Goal: Task Accomplishment & Management: Complete application form

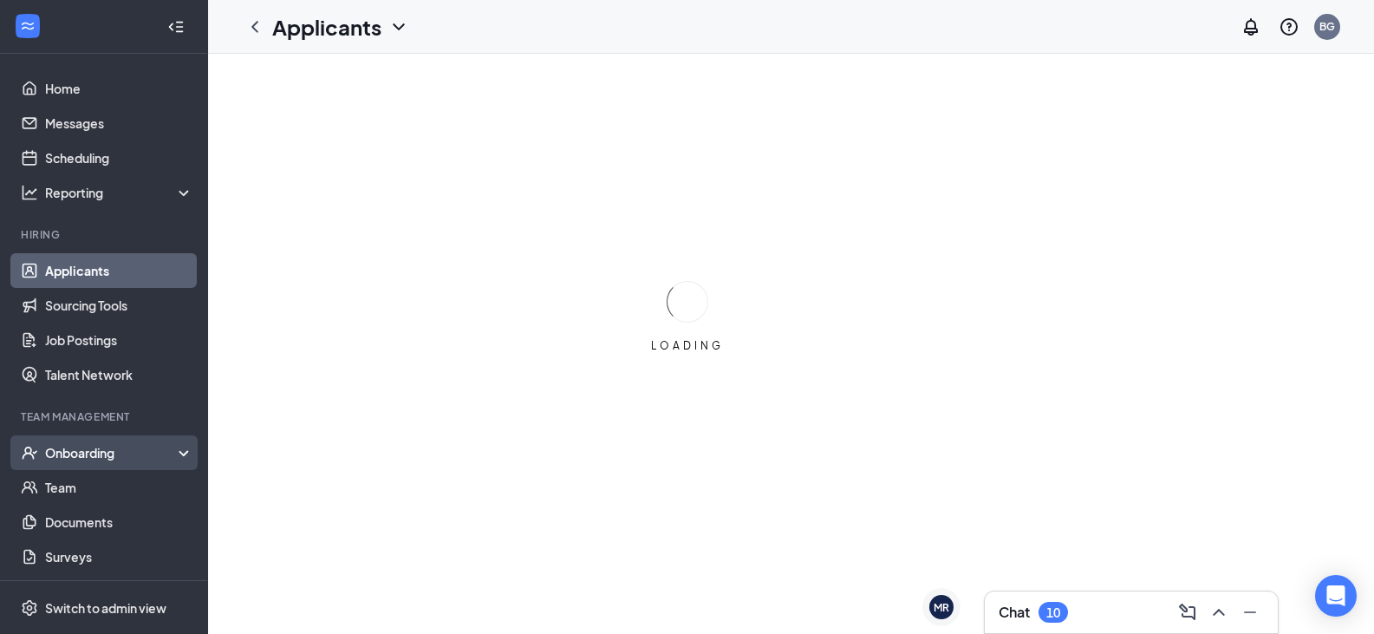
click at [70, 453] on div "Onboarding" at bounding box center [112, 452] width 134 height 17
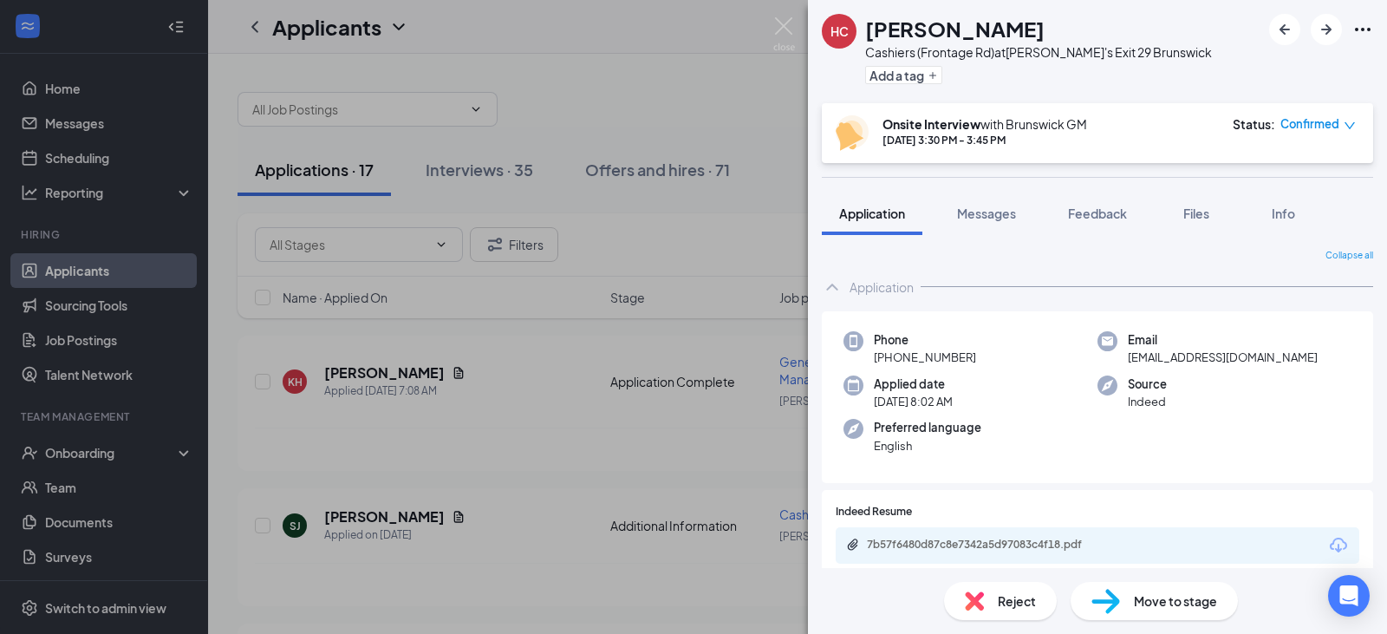
click at [73, 455] on div "HC [PERSON_NAME] Cashiers (Frontage Rd) at Zaxby's Exit 29 Brunswick Add a tag …" at bounding box center [693, 317] width 1387 height 634
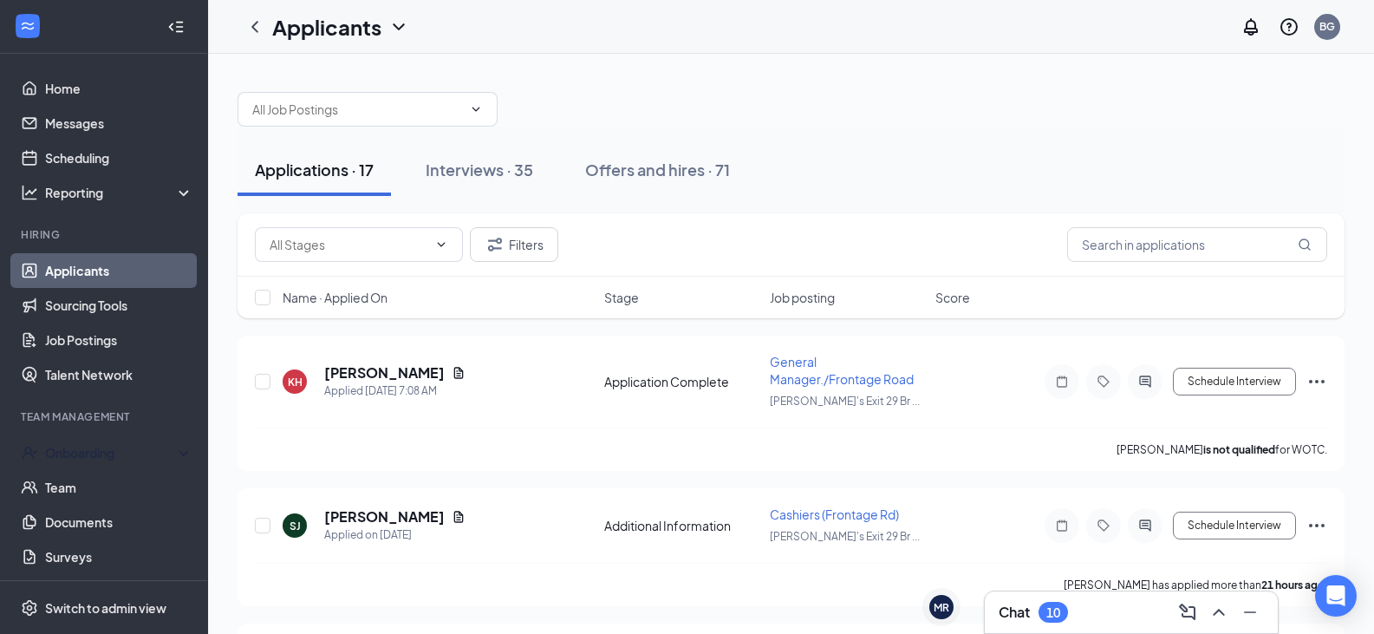
click at [73, 455] on div "Onboarding" at bounding box center [112, 452] width 134 height 17
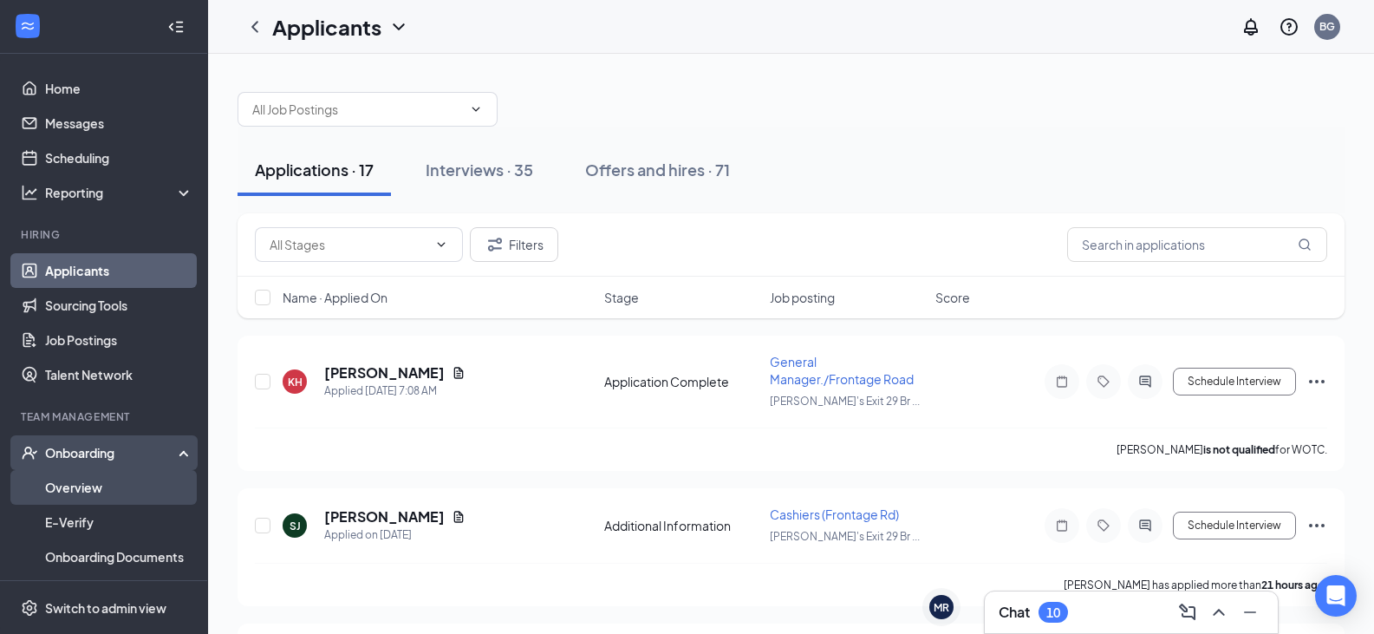
click at [74, 494] on link "Overview" at bounding box center [119, 487] width 148 height 35
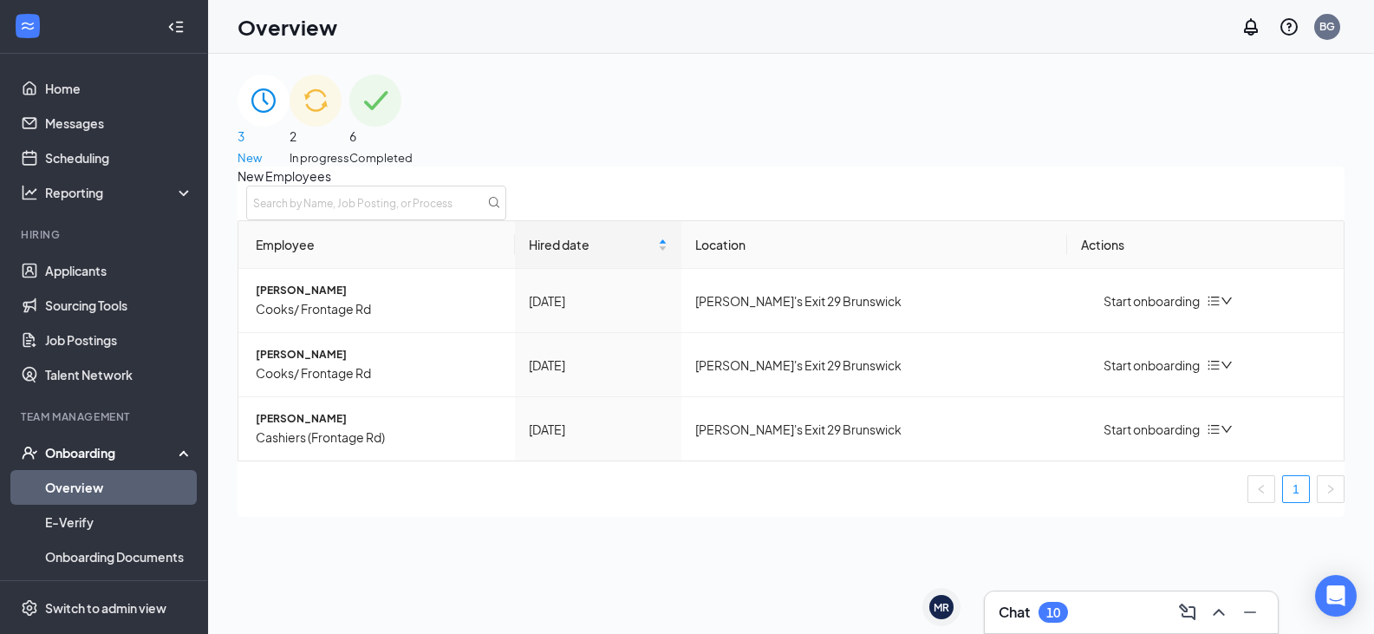
click at [349, 112] on div "2 In progress" at bounding box center [320, 121] width 60 height 92
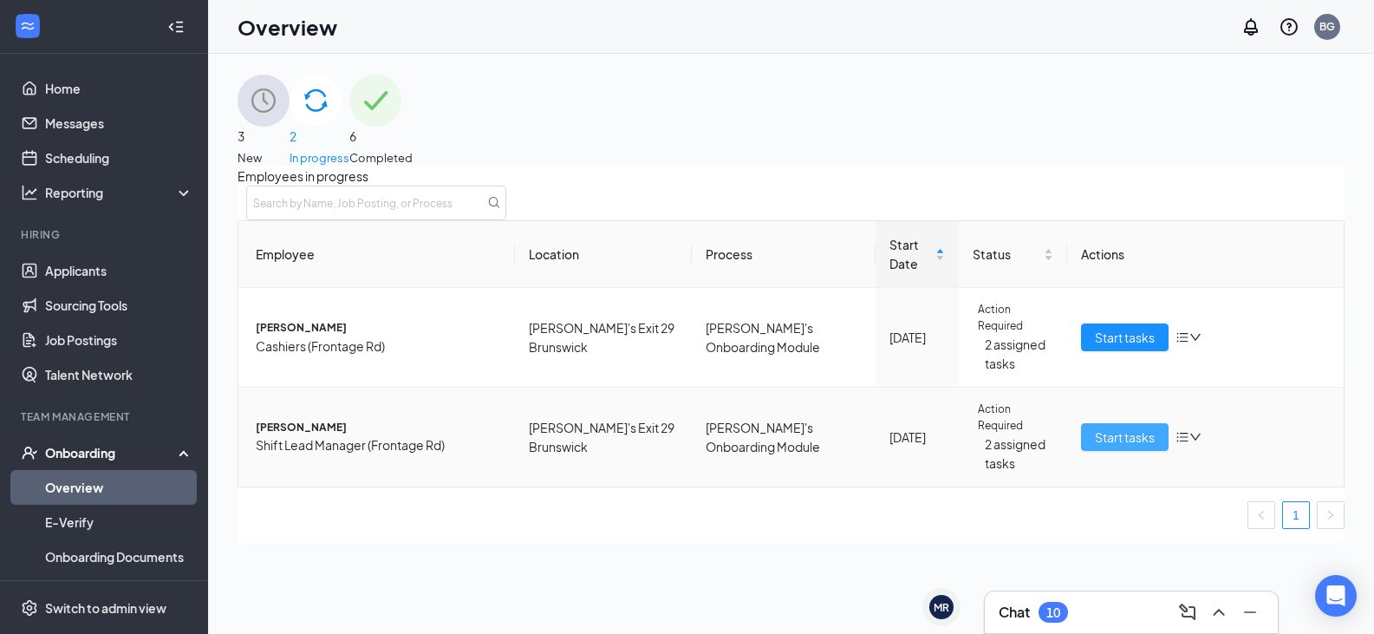
click at [1105, 447] on span "Start tasks" at bounding box center [1125, 436] width 60 height 19
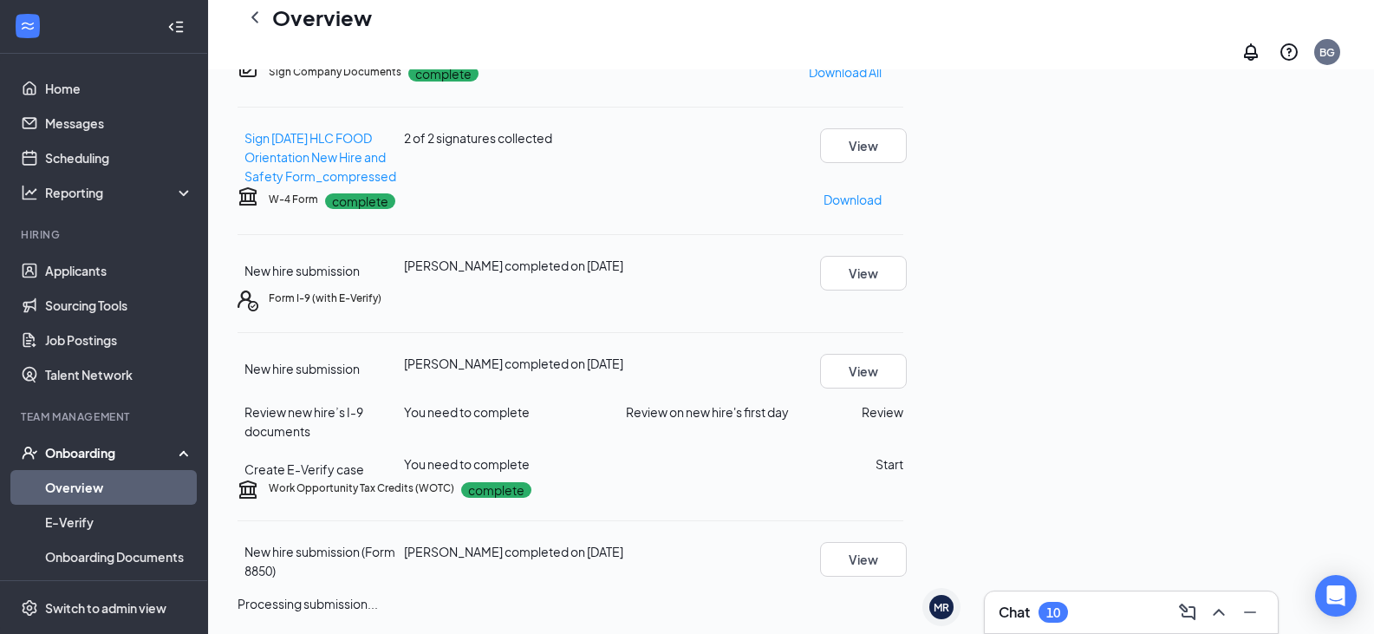
scroll to position [312, 0]
click at [903, 421] on button "Review" at bounding box center [883, 411] width 42 height 19
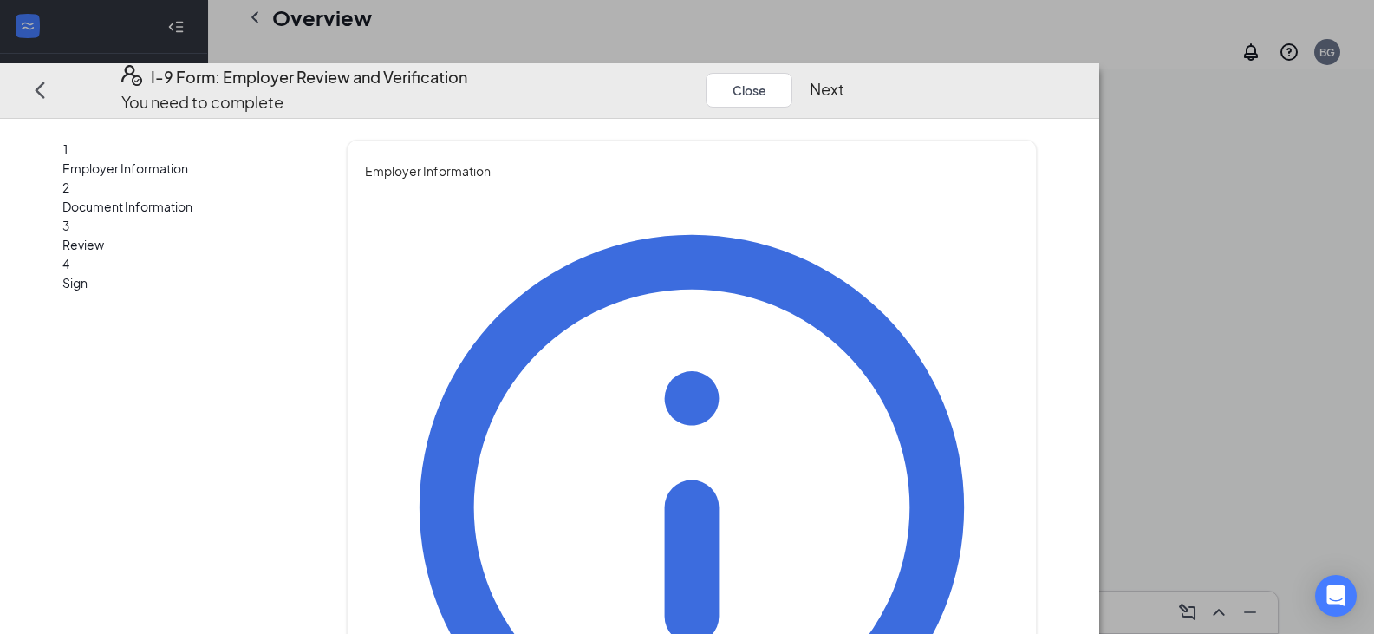
type input "[PERSON_NAME]"
type input "Brown"
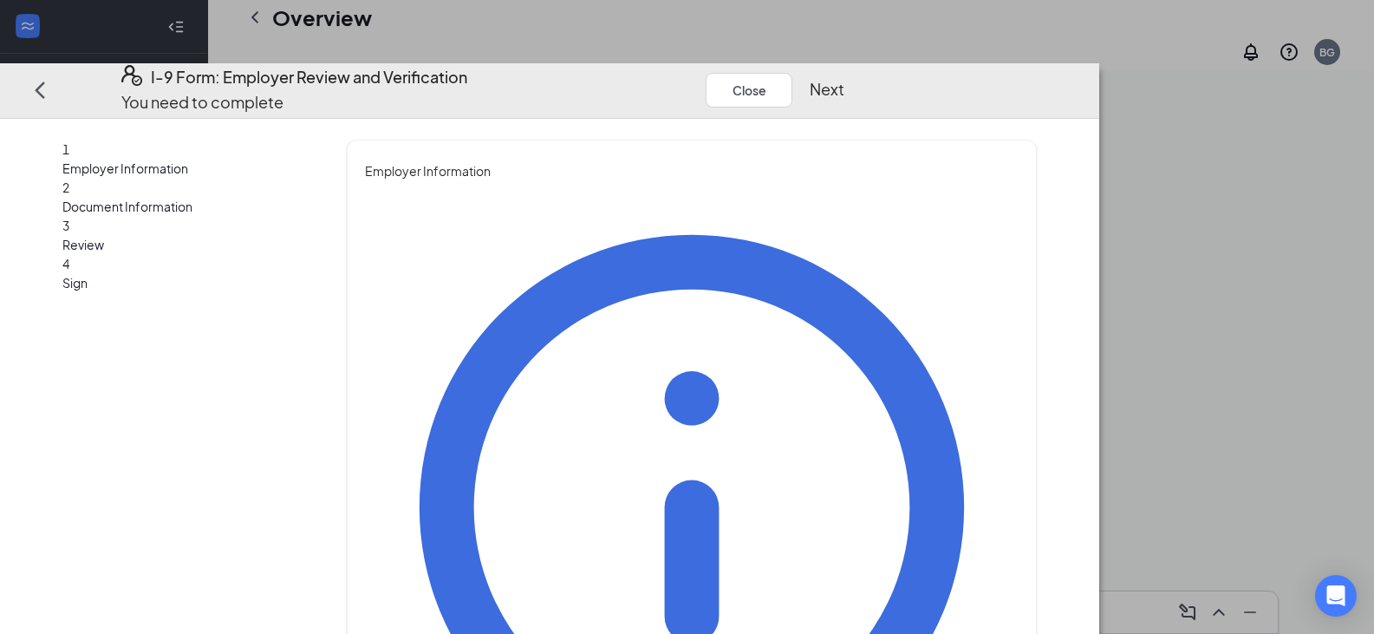
type input "General Manager"
type input "[EMAIL_ADDRESS][DOMAIN_NAME]"
type input "9126020298"
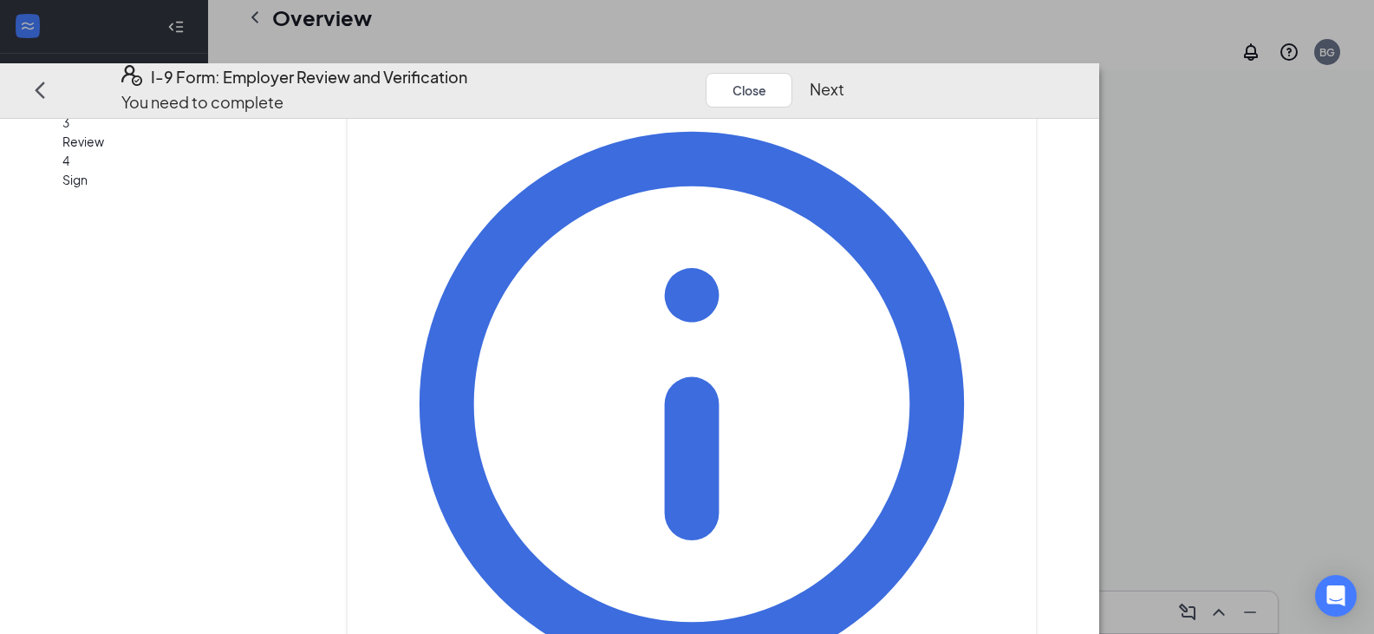
scroll to position [167, 0]
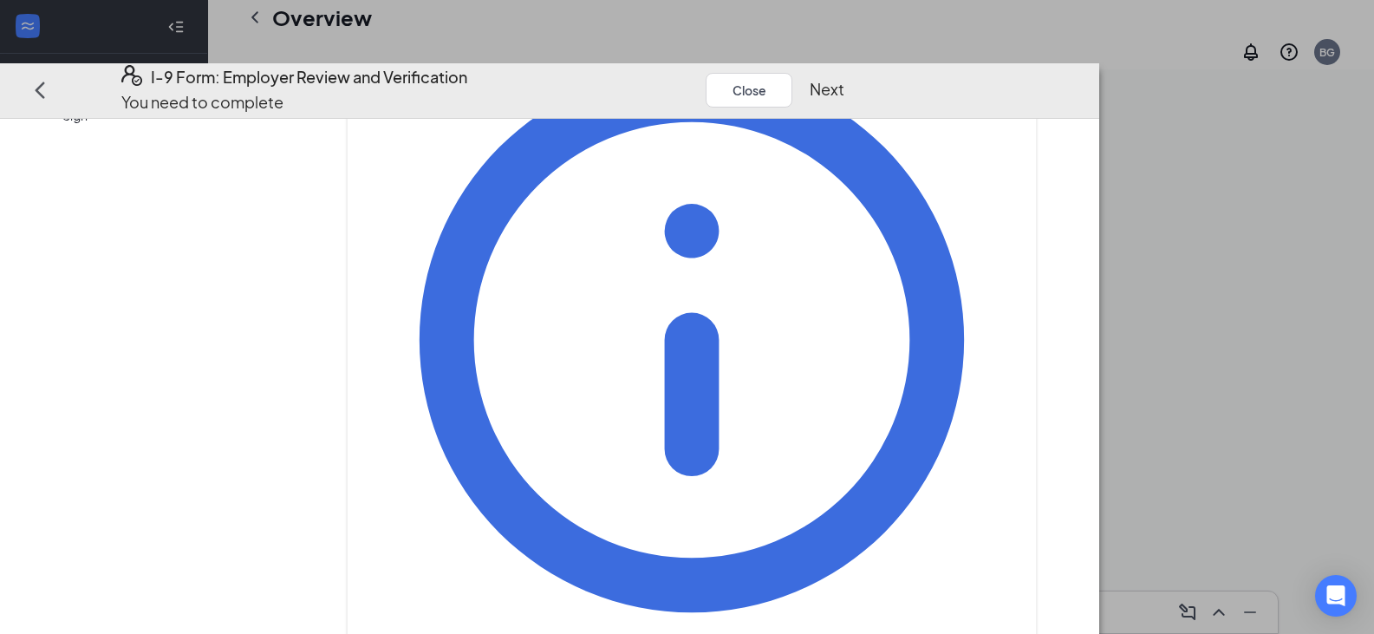
click at [844, 77] on button "Next" at bounding box center [827, 89] width 35 height 24
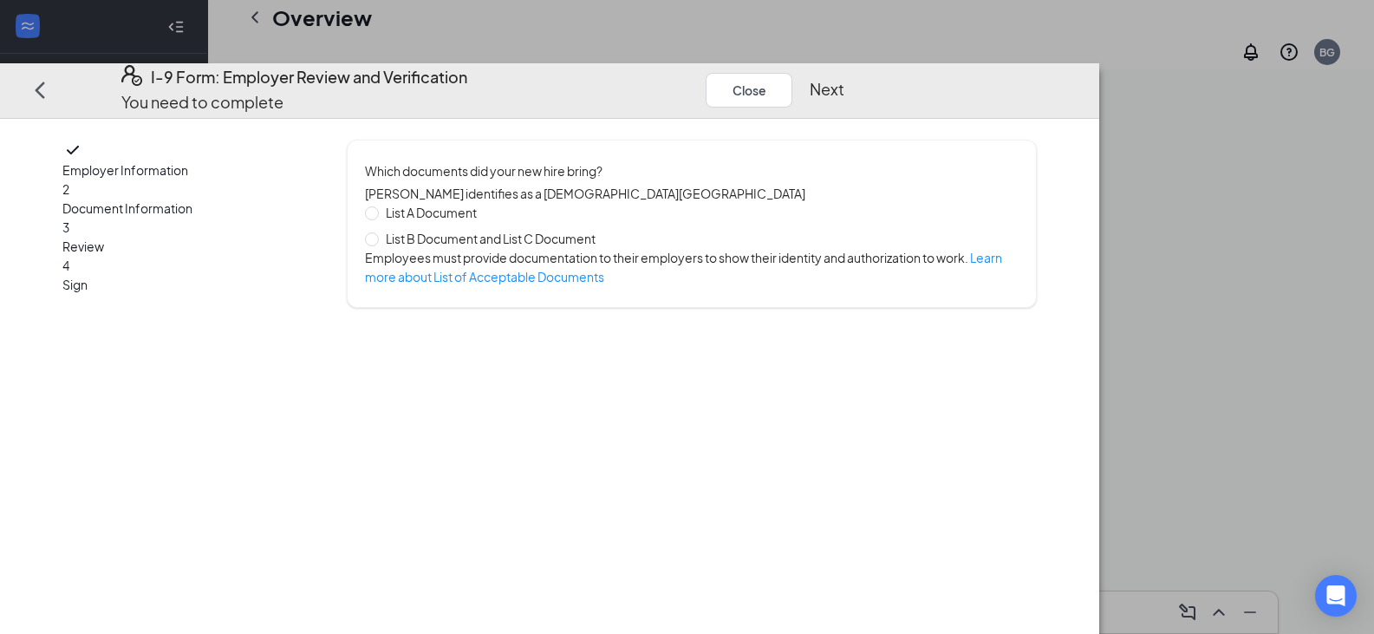
scroll to position [0, 0]
click at [377, 232] on input "List B Document and List C Document" at bounding box center [371, 238] width 12 height 12
radio input "true"
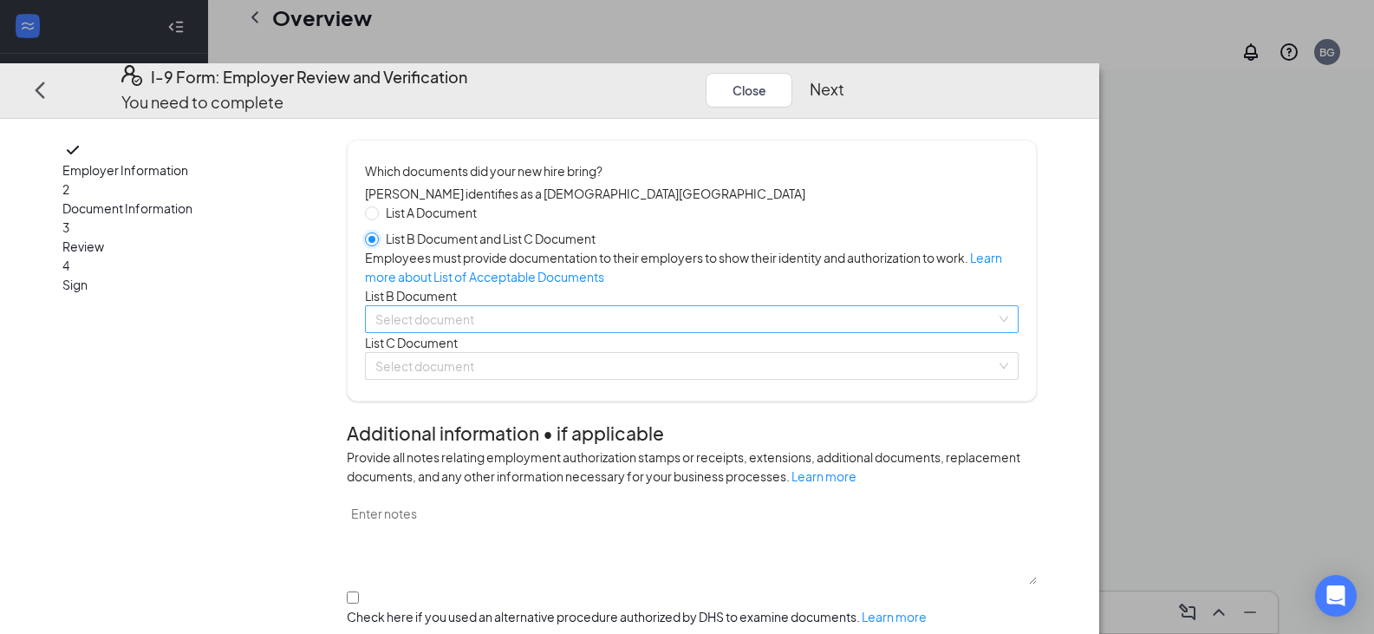
click at [1019, 333] on div "Select document" at bounding box center [692, 319] width 654 height 28
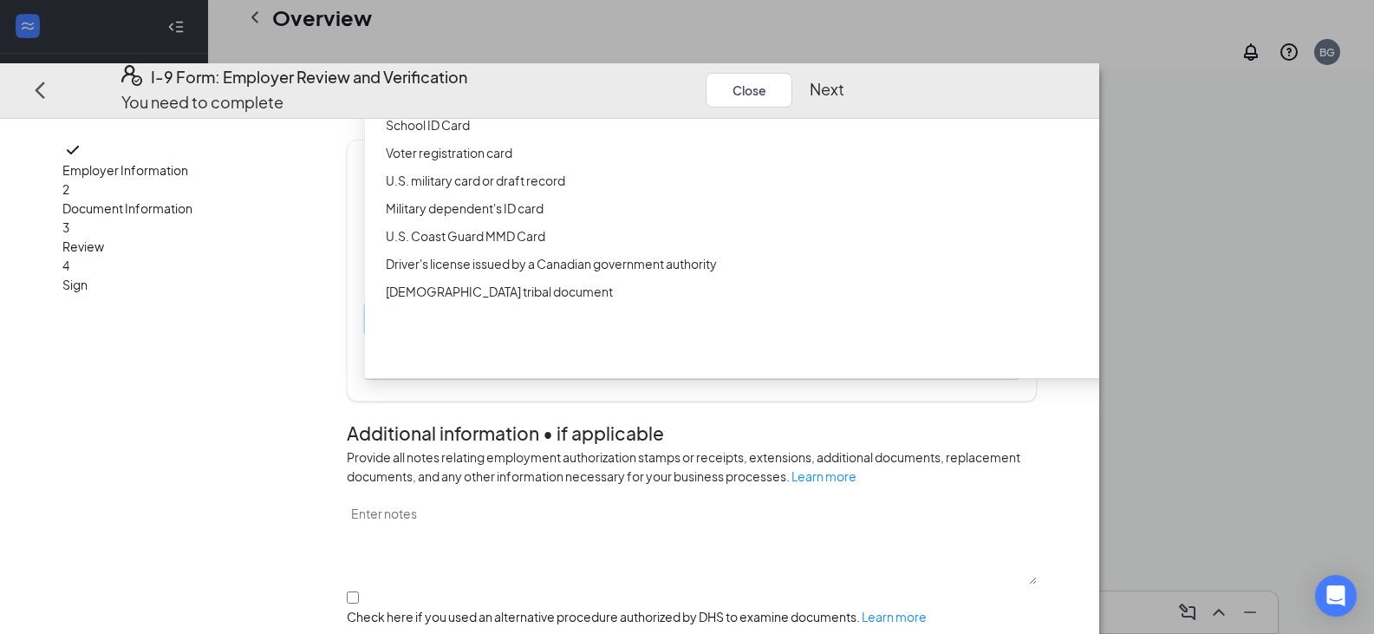
click at [624, 79] on div "Driver’s License issued by U.S State or outlying US possession" at bounding box center [799, 69] width 826 height 19
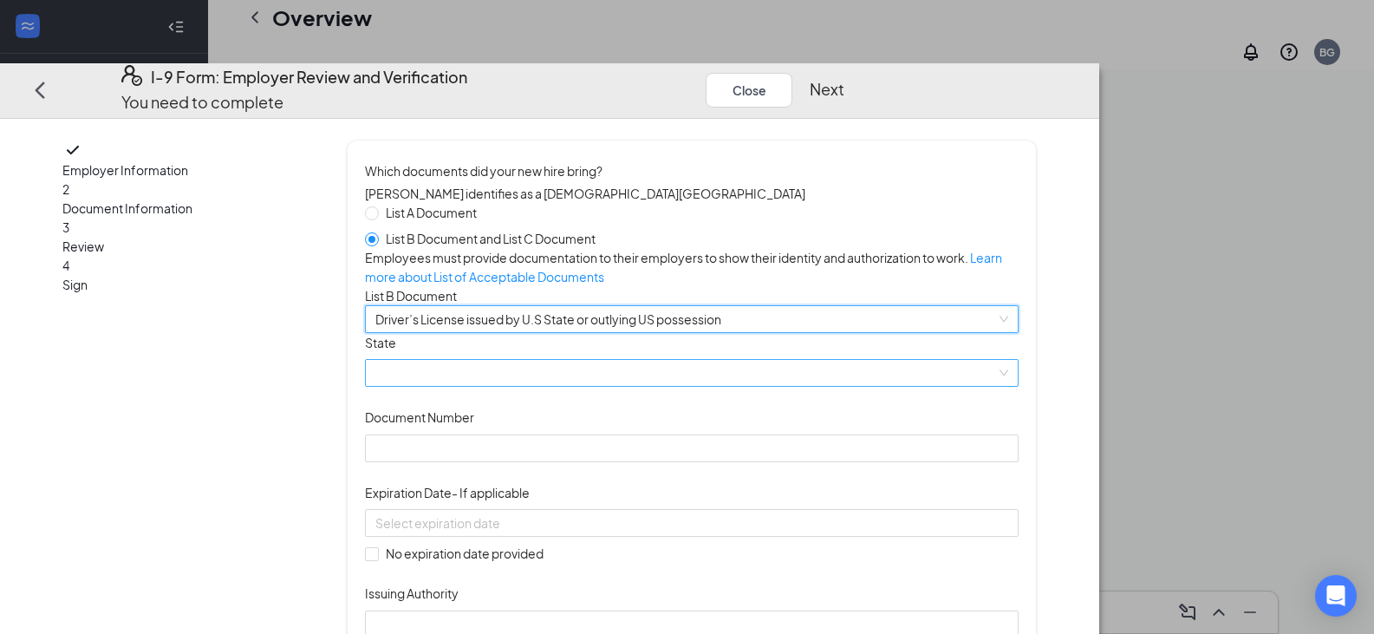
click at [535, 387] on span at bounding box center [691, 374] width 633 height 26
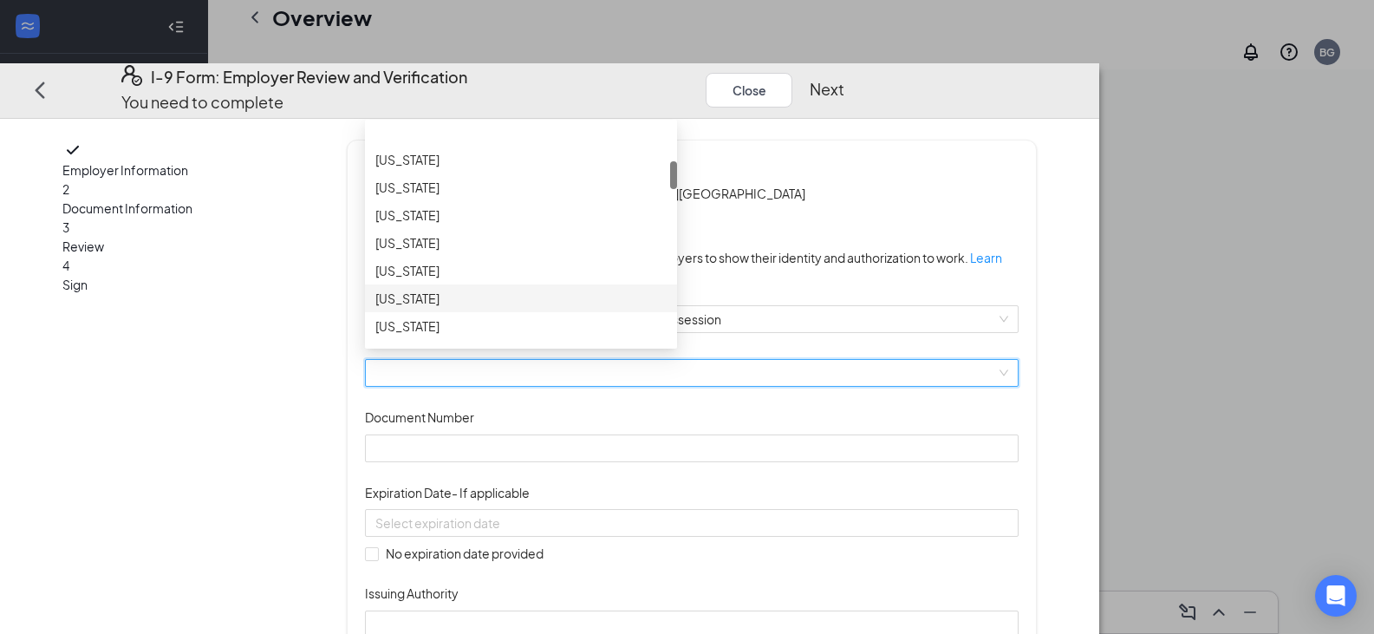
scroll to position [297, 0]
click at [531, 241] on div "[US_STATE]" at bounding box center [520, 231] width 291 height 19
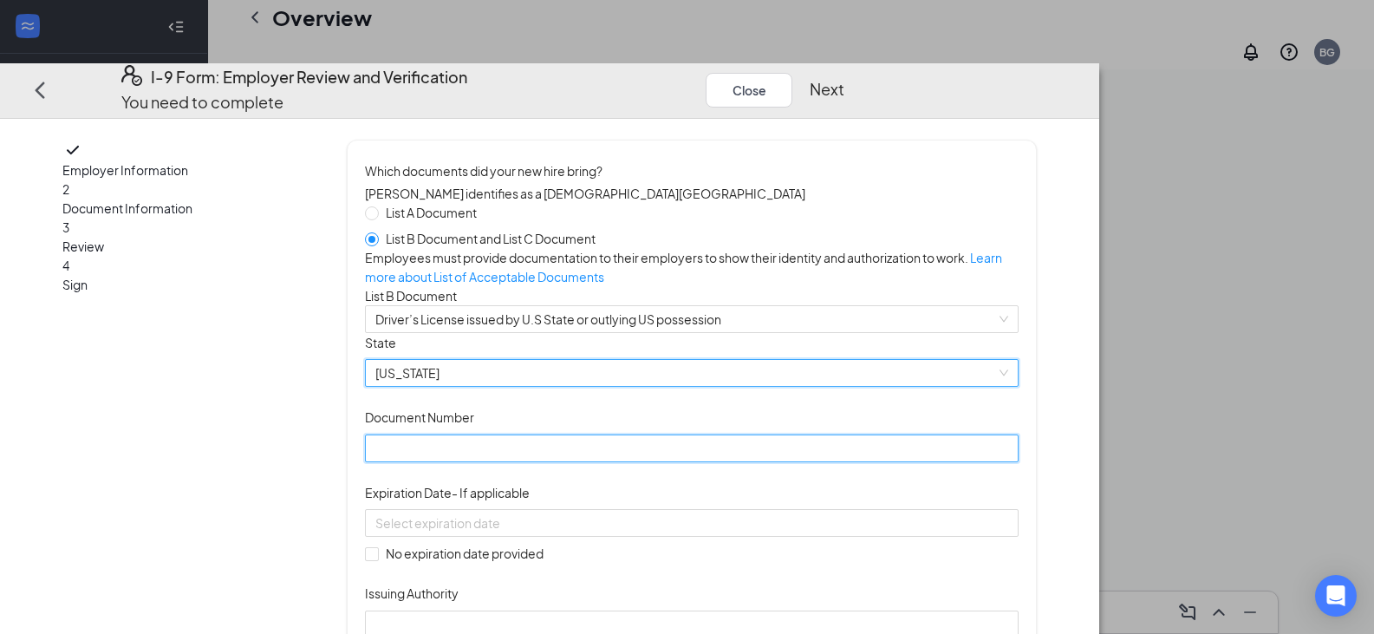
click at [492, 462] on input "Document Number" at bounding box center [692, 448] width 654 height 28
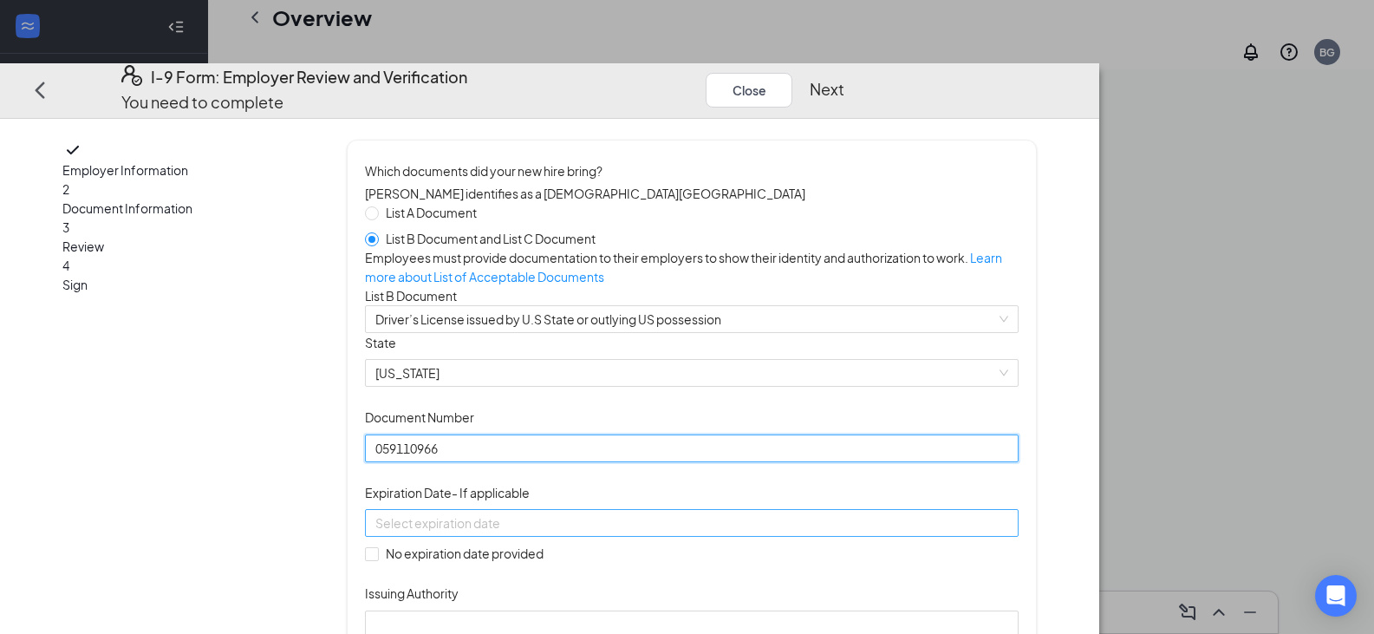
type input "059110966"
click at [486, 532] on input at bounding box center [689, 522] width 629 height 19
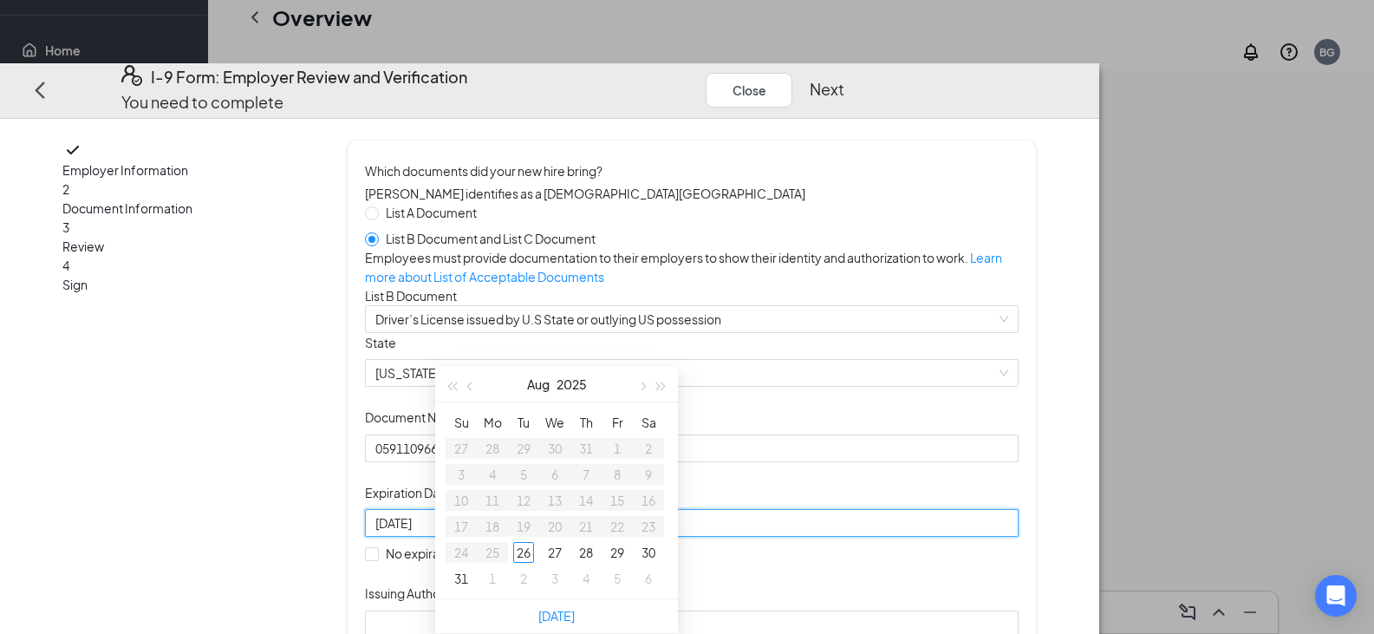
type input "[DATE]"
click at [659, 382] on span "button" at bounding box center [661, 386] width 9 height 9
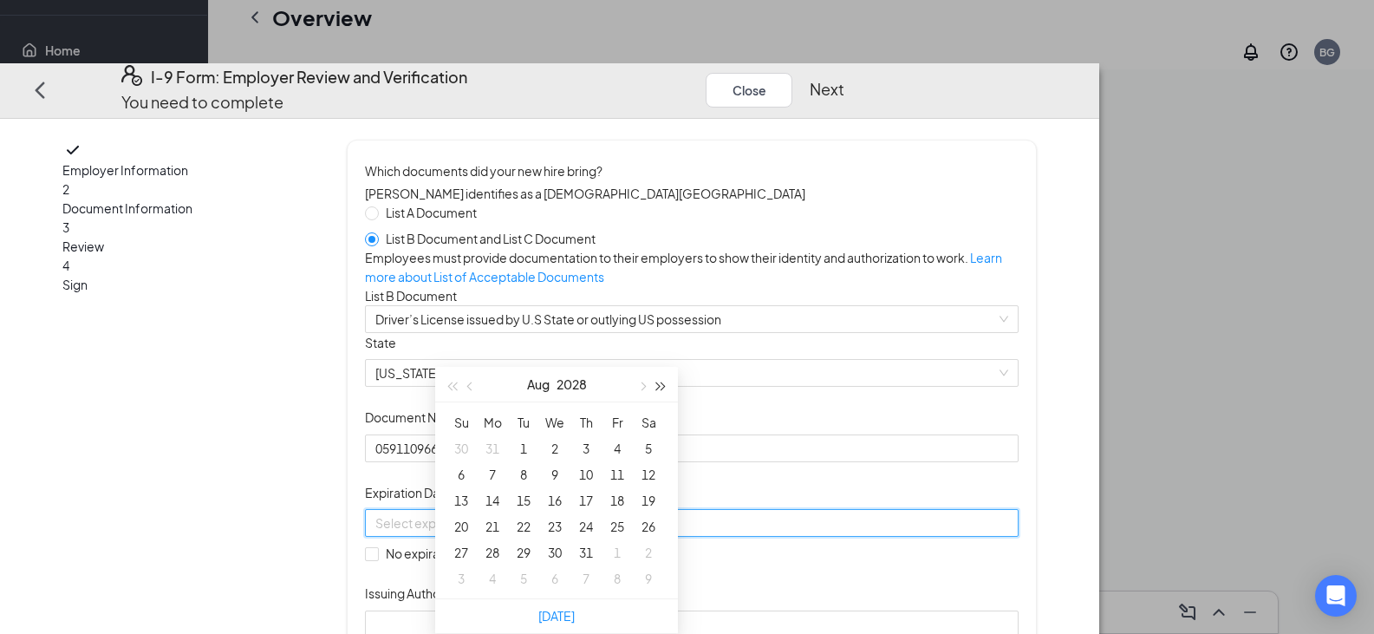
click at [659, 382] on span "button" at bounding box center [661, 386] width 9 height 9
click at [469, 382] on span "button" at bounding box center [471, 386] width 9 height 9
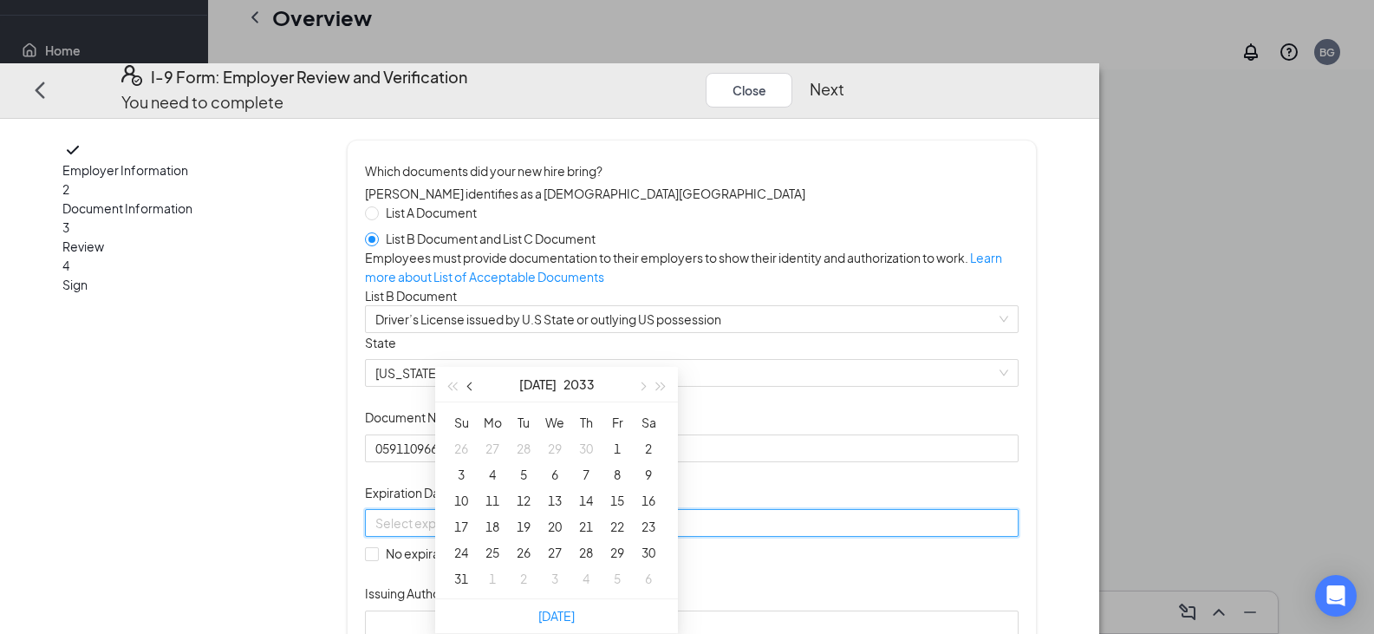
click at [469, 382] on span "button" at bounding box center [471, 386] width 9 height 9
click at [642, 382] on span "button" at bounding box center [641, 386] width 9 height 9
type input "[DATE]"
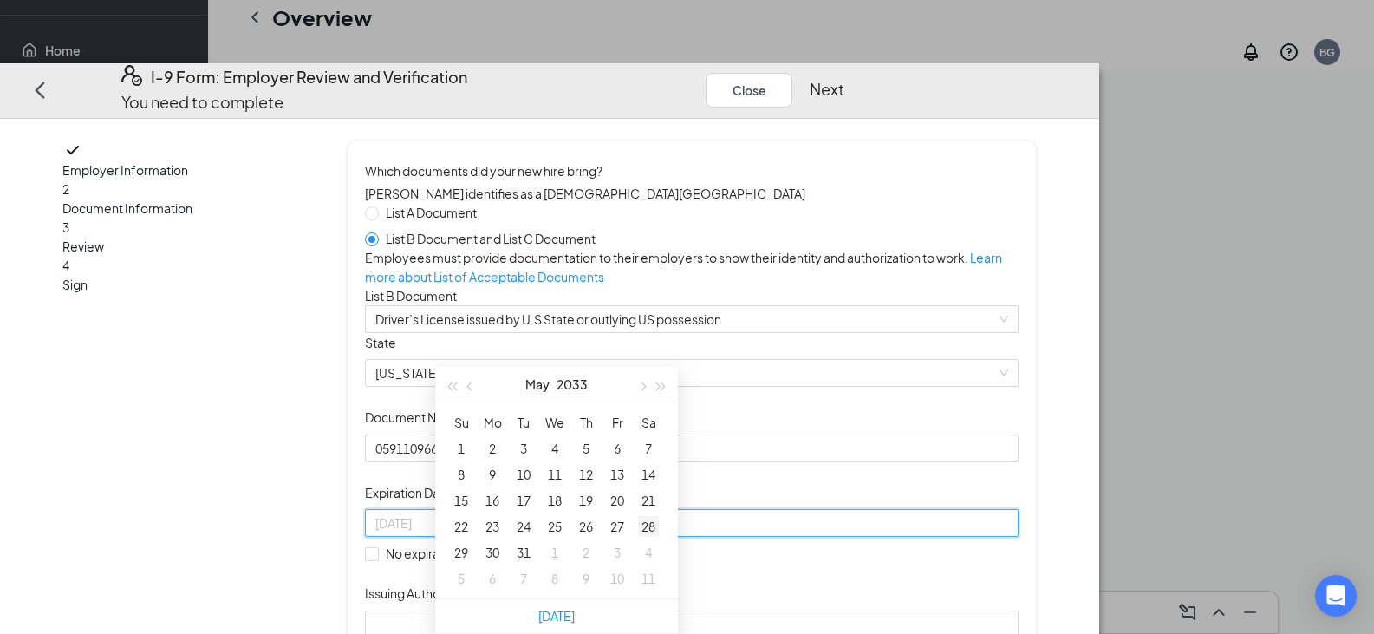
click at [652, 516] on div "28" at bounding box center [648, 526] width 21 height 21
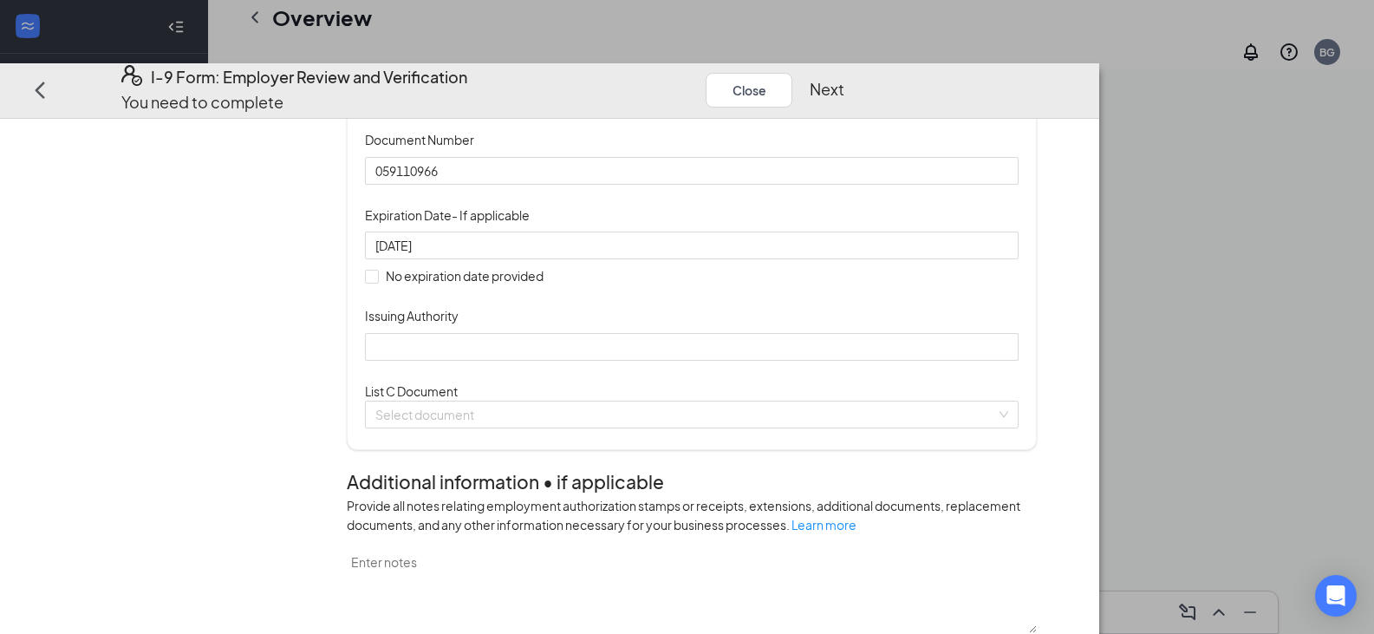
scroll to position [312, 0]
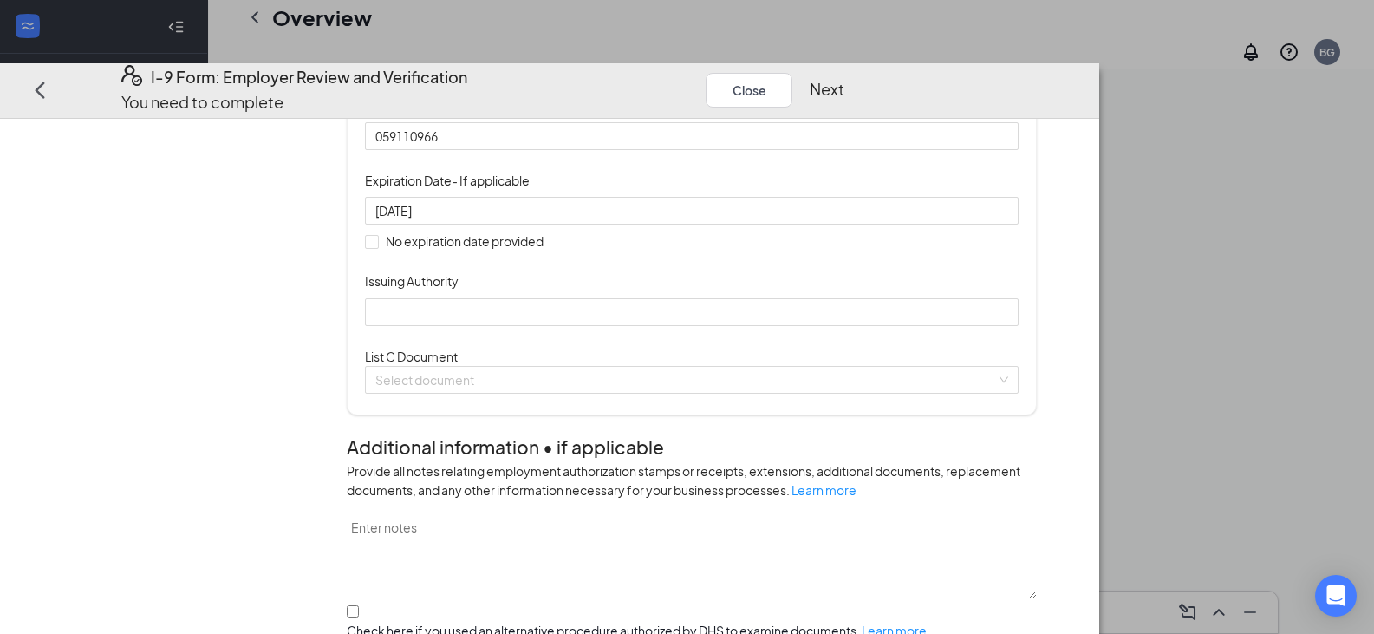
click at [535, 297] on div "Issuing Authority" at bounding box center [692, 284] width 654 height 26
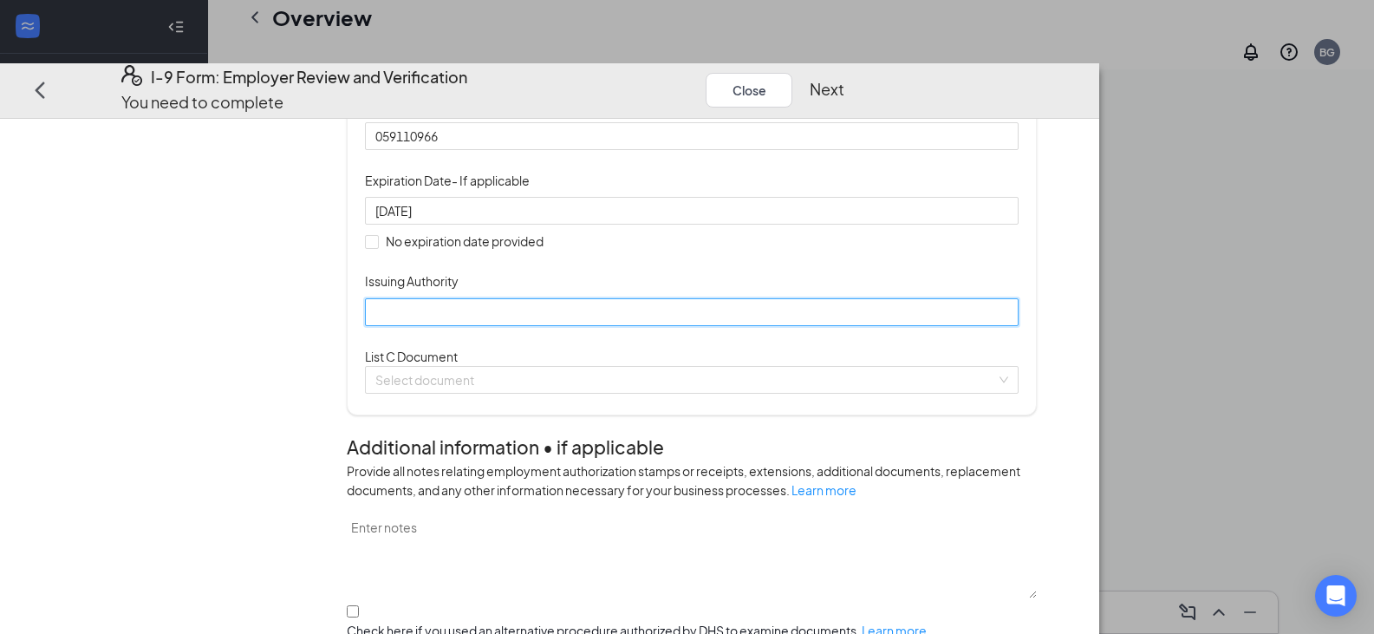
click at [529, 326] on input "Issuing Authority" at bounding box center [692, 312] width 654 height 28
type input "[PERSON_NAME]"
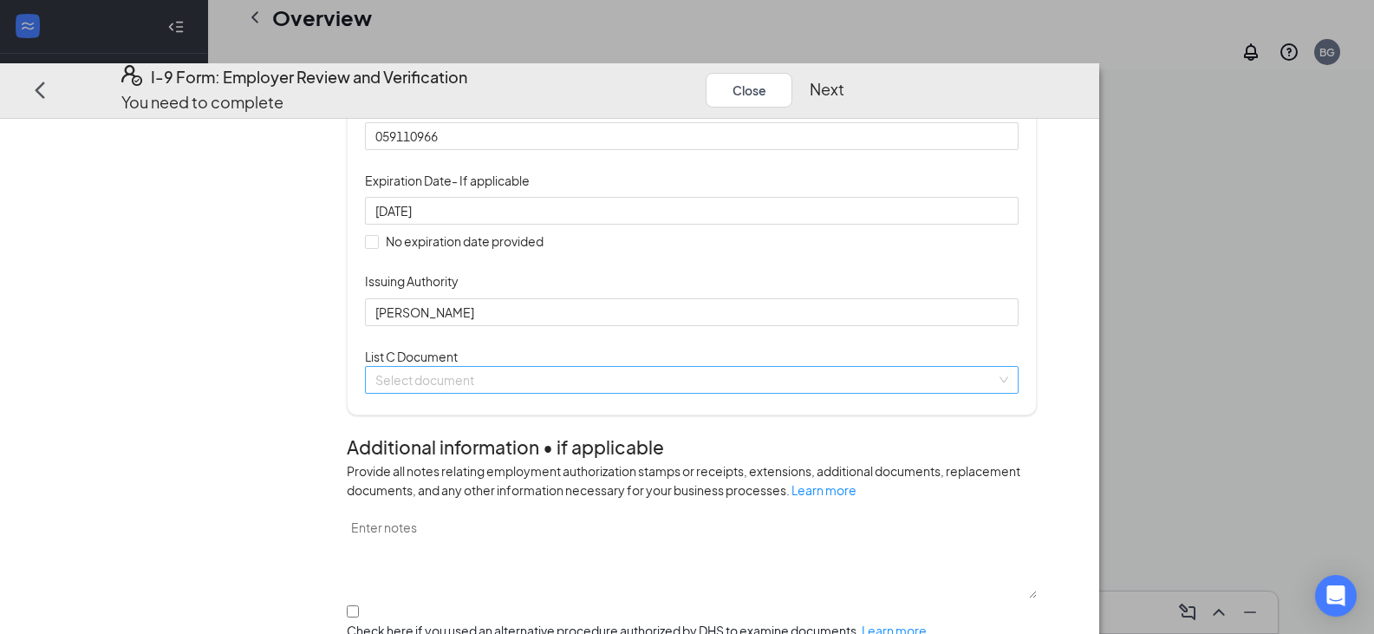
click at [536, 393] on input "search" at bounding box center [685, 380] width 621 height 26
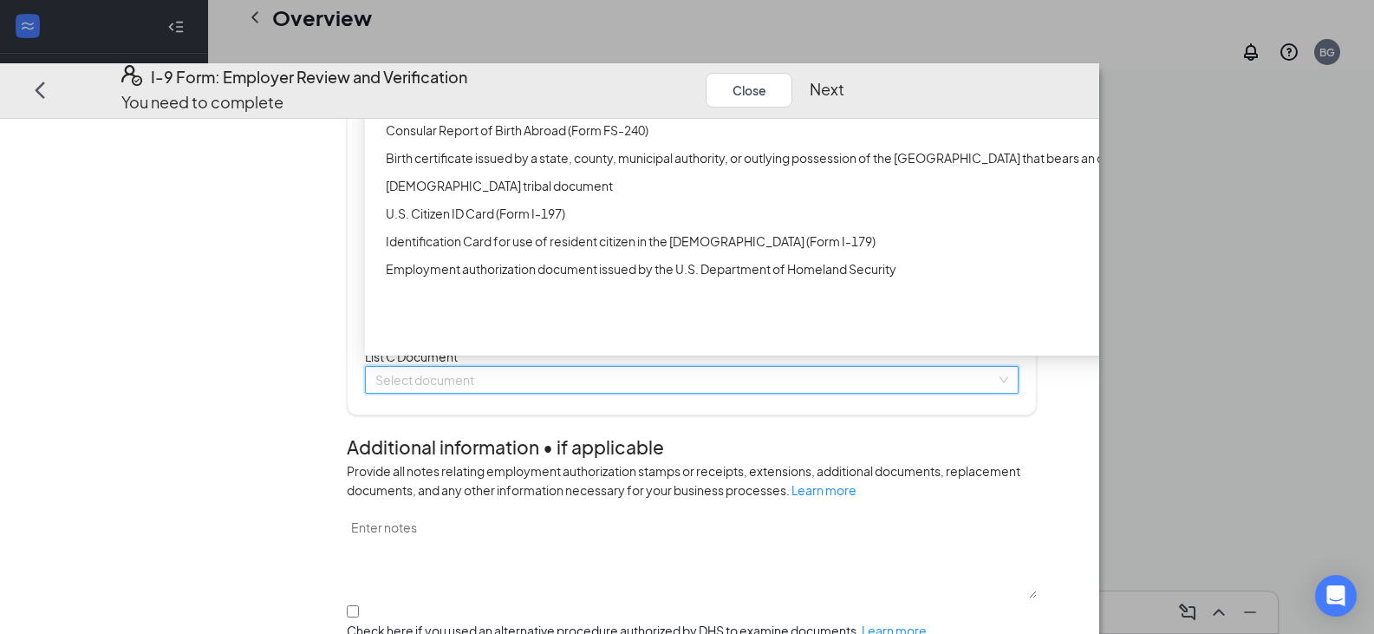
click at [549, 56] on div "Unrestricted Social Security Card" at bounding box center [799, 46] width 826 height 19
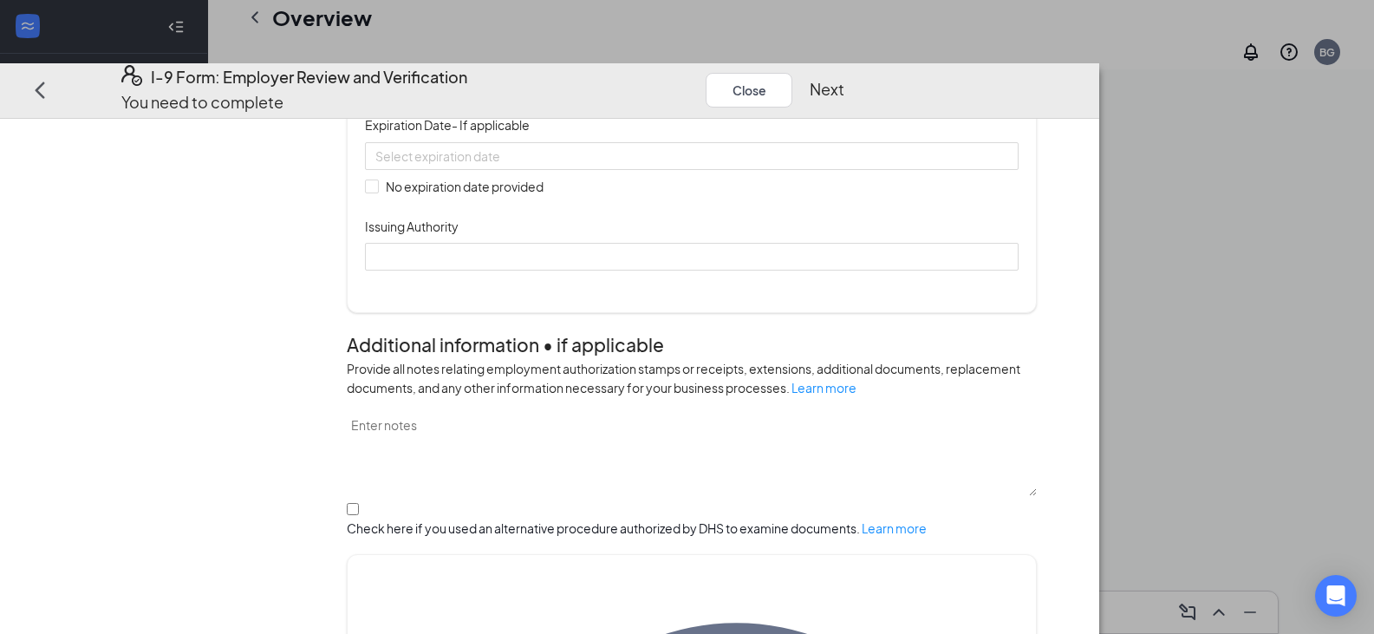
scroll to position [694, 0]
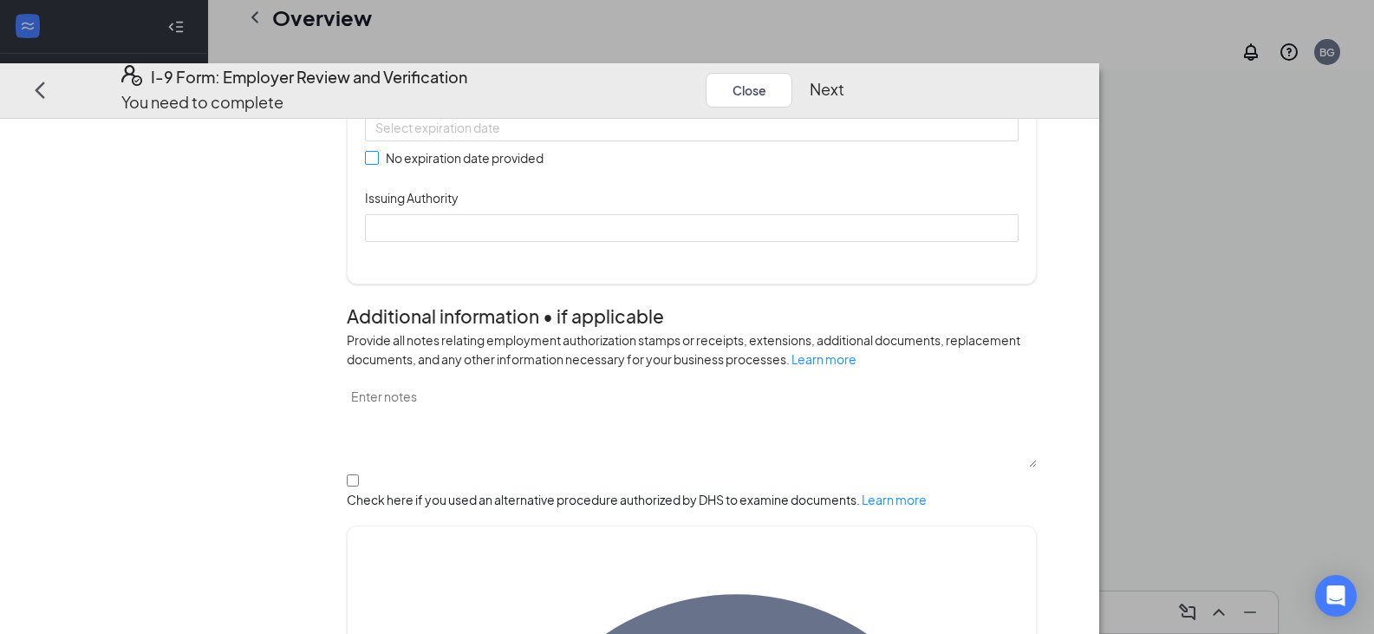
click at [377, 163] on input "No expiration date provided" at bounding box center [371, 157] width 12 height 12
checkbox input "true"
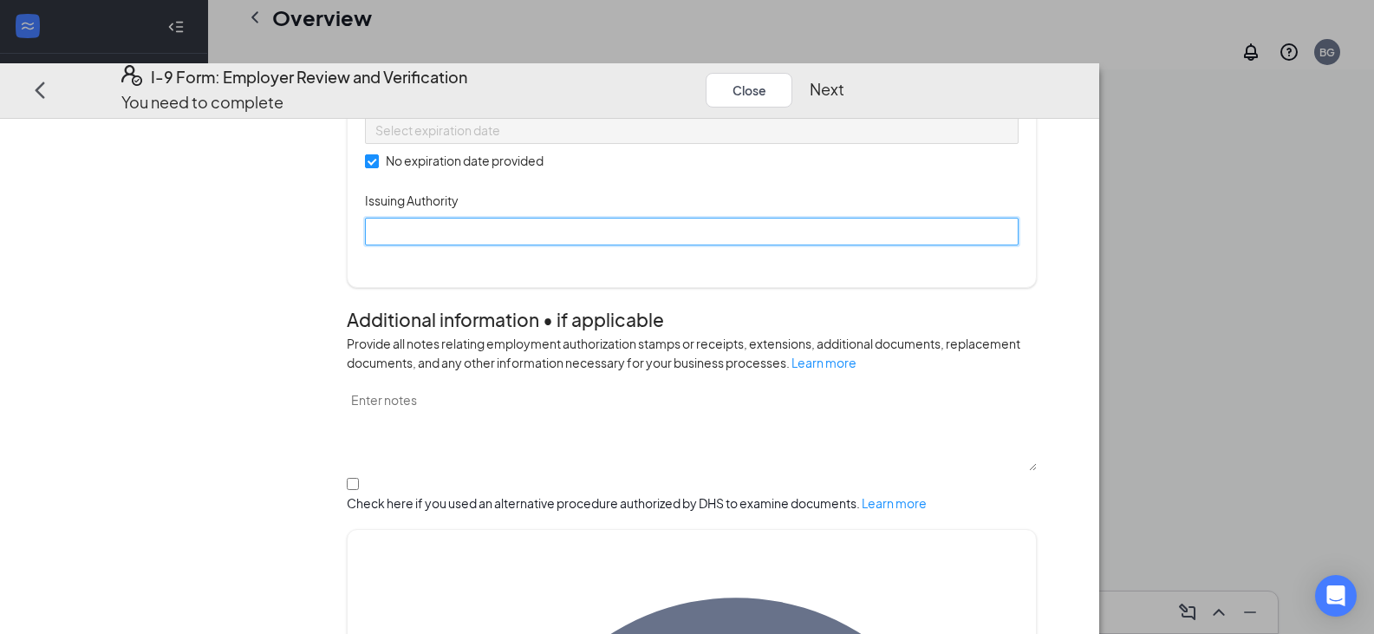
click at [531, 245] on input "Issuing Authority" at bounding box center [692, 232] width 654 height 28
type input "[US_STATE]"
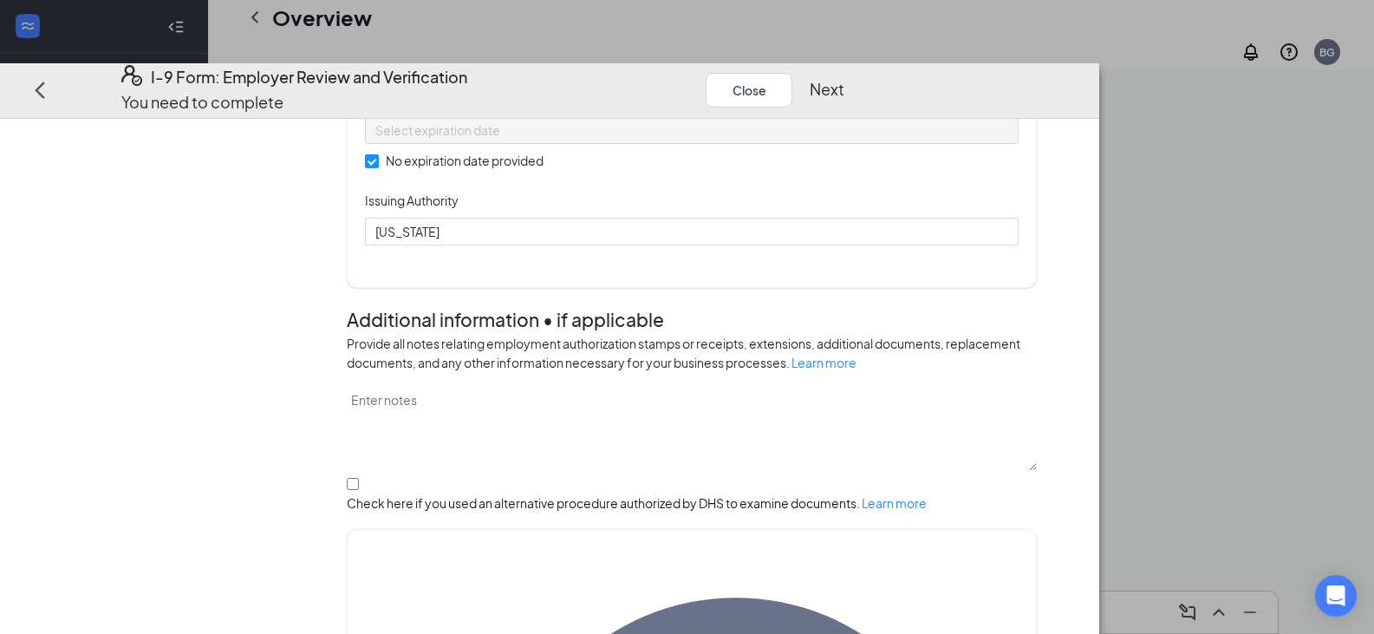
click at [844, 77] on button "Next" at bounding box center [827, 89] width 35 height 24
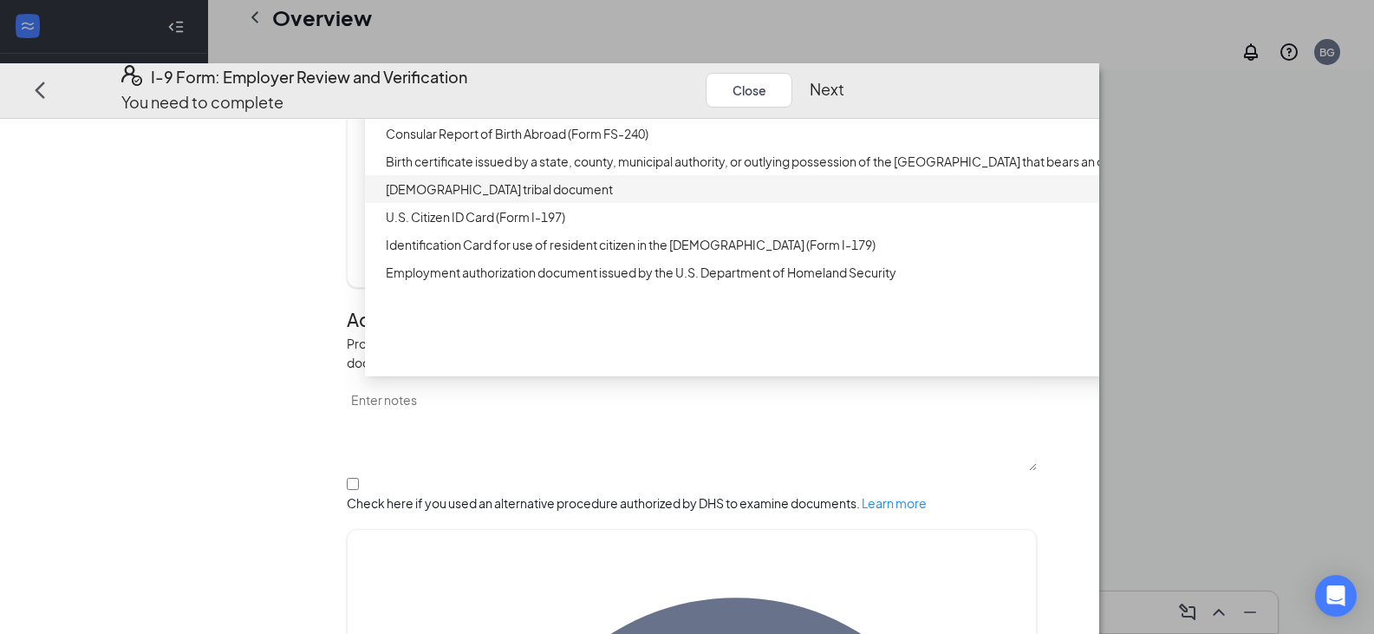
scroll to position [0, 0]
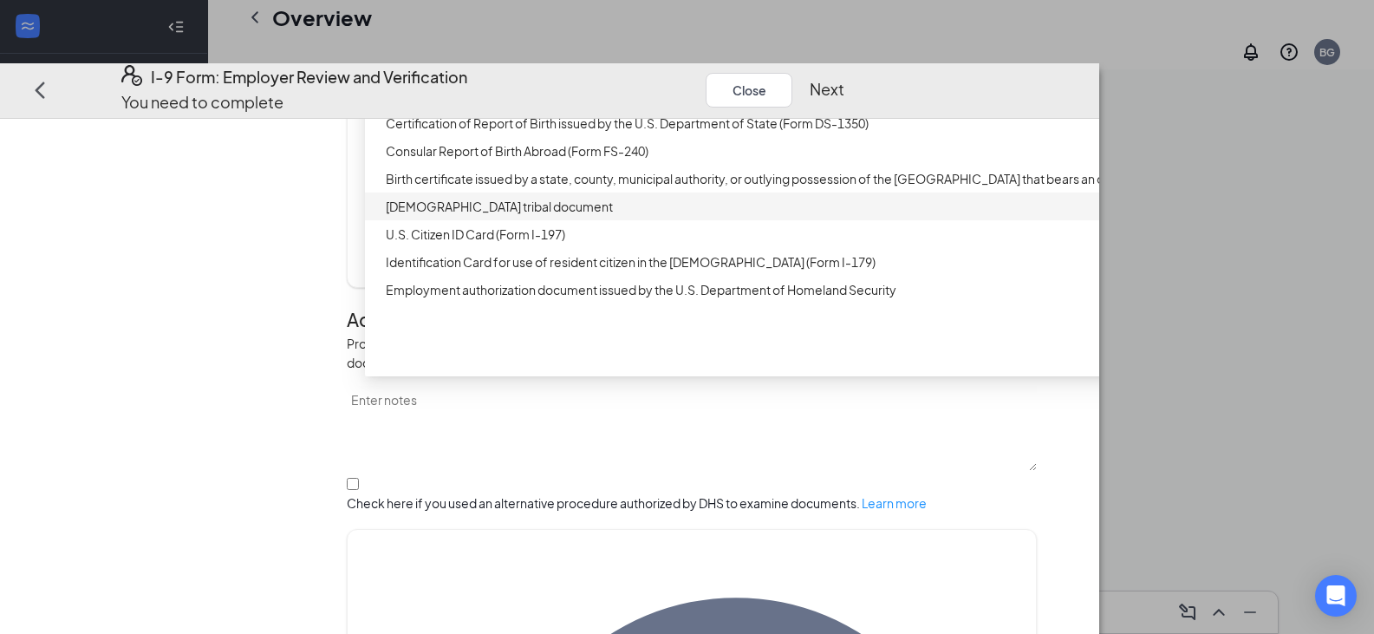
drag, startPoint x: 1289, startPoint y: 333, endPoint x: 1290, endPoint y: 262, distance: 71.1
click at [1222, 186] on div at bounding box center [1219, 106] width 7 height 160
click at [939, 77] on div "Unrestricted Social Security Card" at bounding box center [799, 67] width 826 height 19
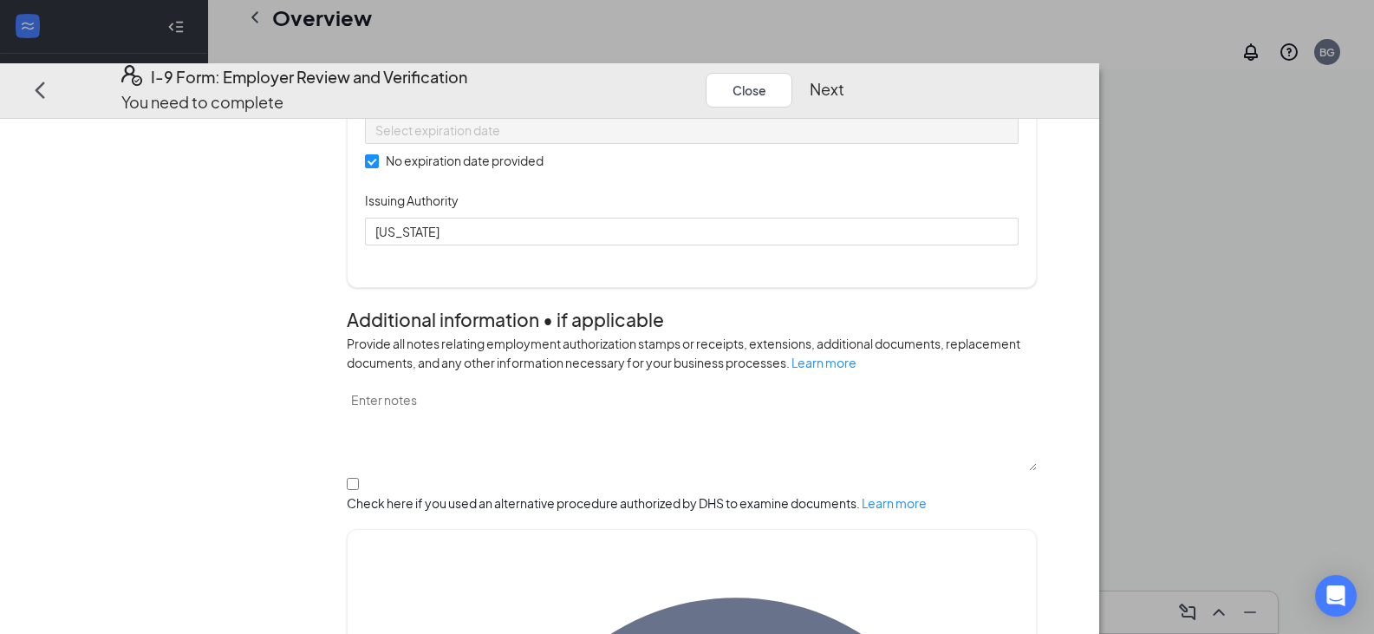
click at [625, 66] on input "Document Number" at bounding box center [692, 52] width 654 height 28
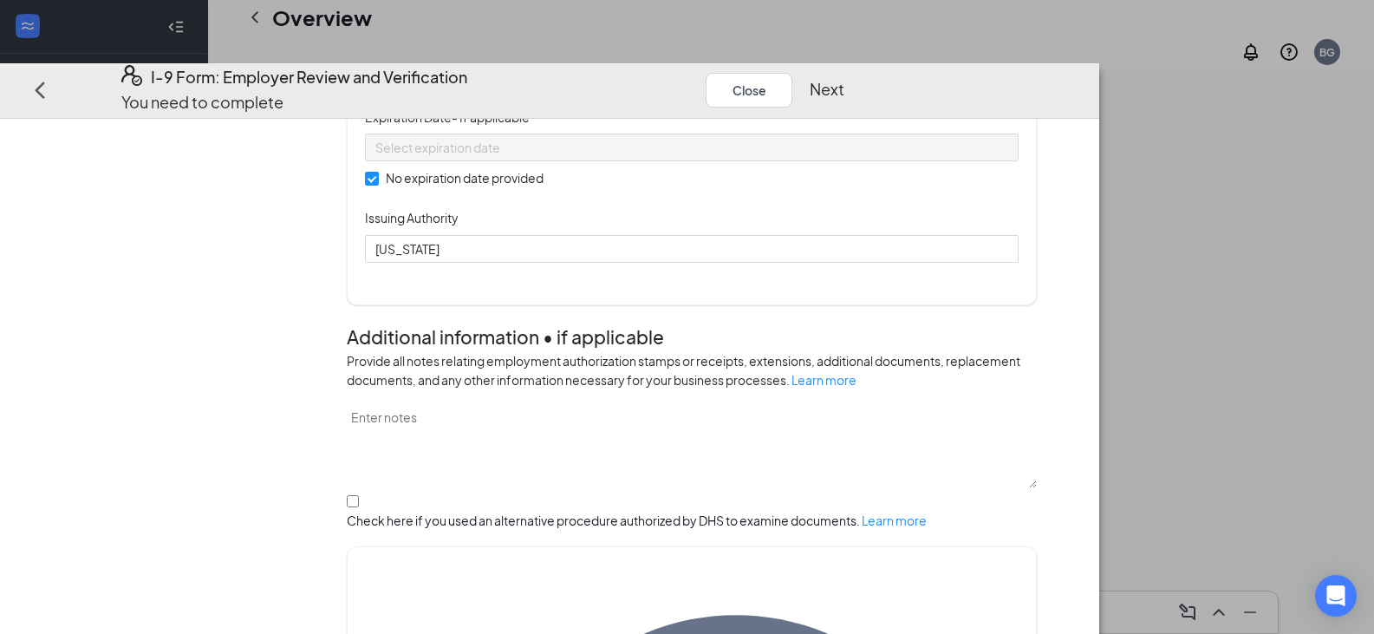
click at [844, 77] on button "Next" at bounding box center [827, 89] width 35 height 24
click at [497, 66] on input "000000" at bounding box center [692, 52] width 654 height 28
type input "0"
click at [564, 66] on input "595-75-6501" at bounding box center [692, 52] width 654 height 28
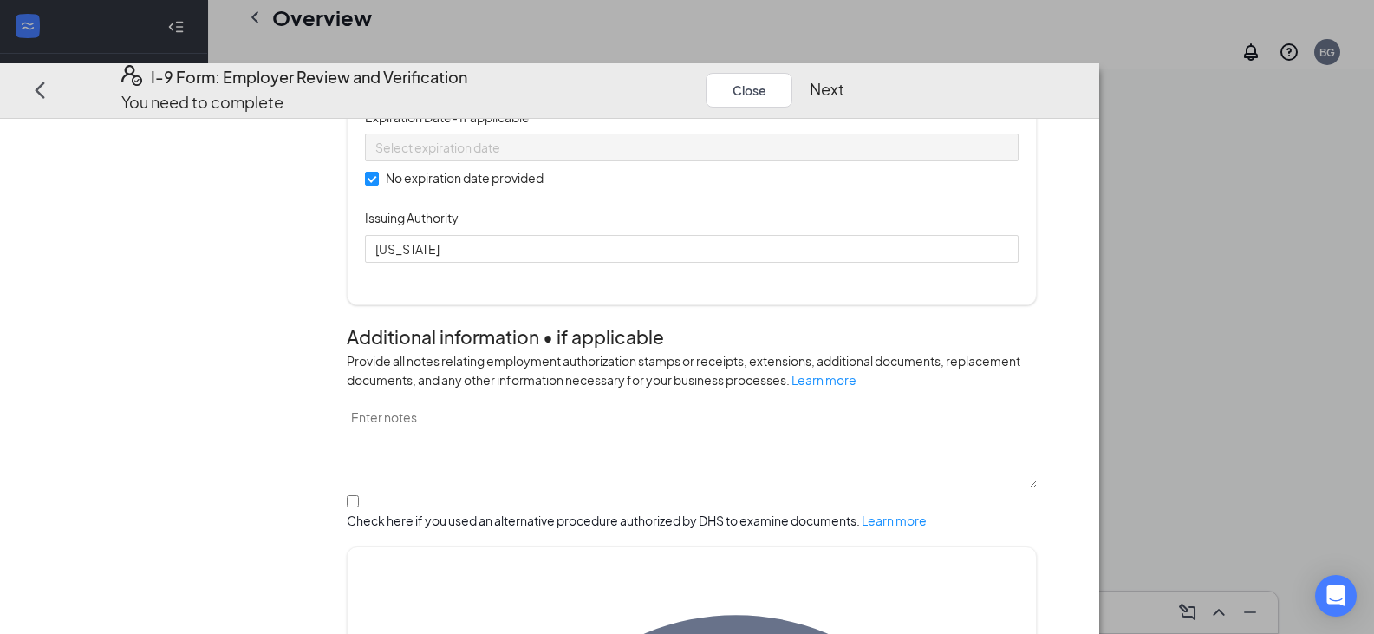
click at [491, 66] on input "595-75-6501" at bounding box center [692, 52] width 654 height 28
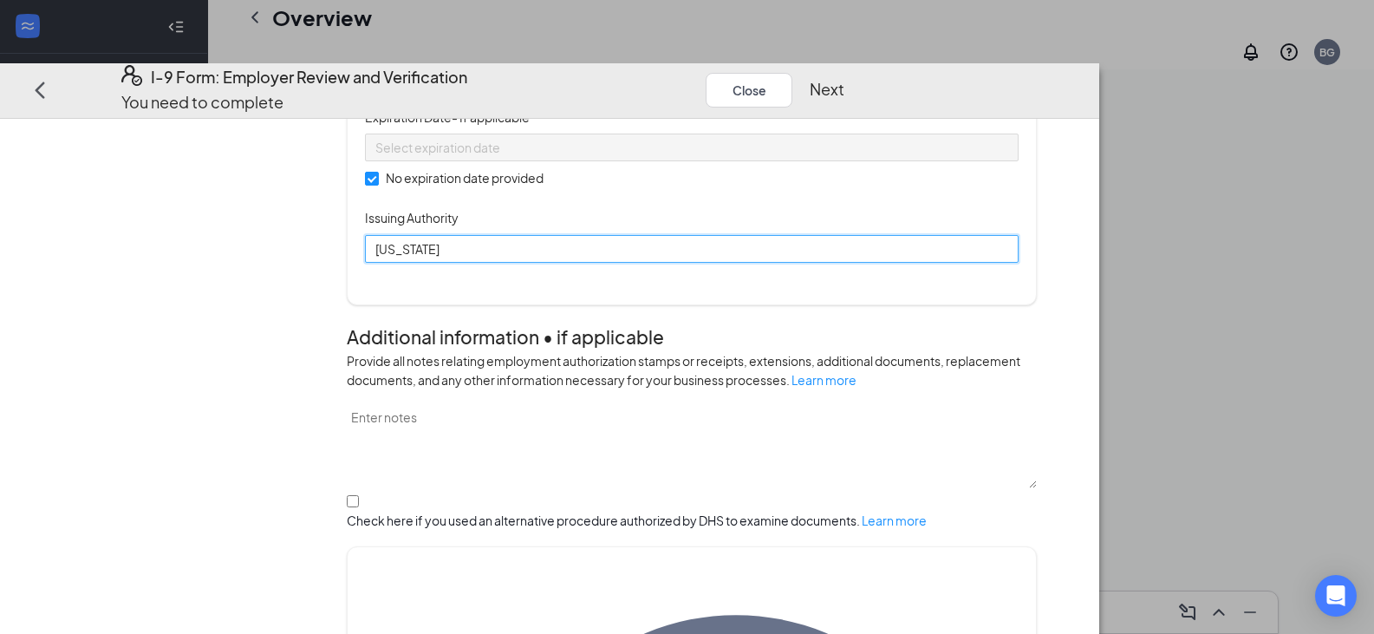
click at [505, 263] on input "[US_STATE]" at bounding box center [692, 249] width 654 height 28
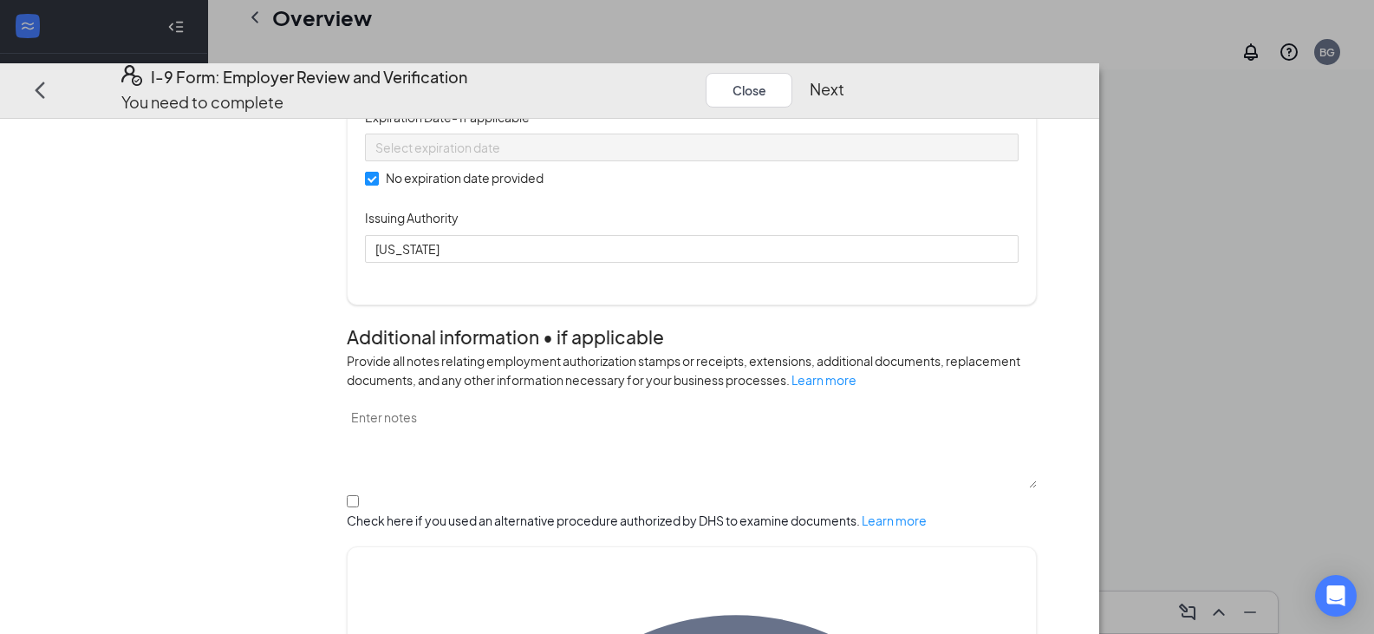
click at [494, 66] on input "595-75-6501" at bounding box center [692, 52] width 654 height 28
click at [476, 66] on input "595-756501" at bounding box center [692, 52] width 654 height 28
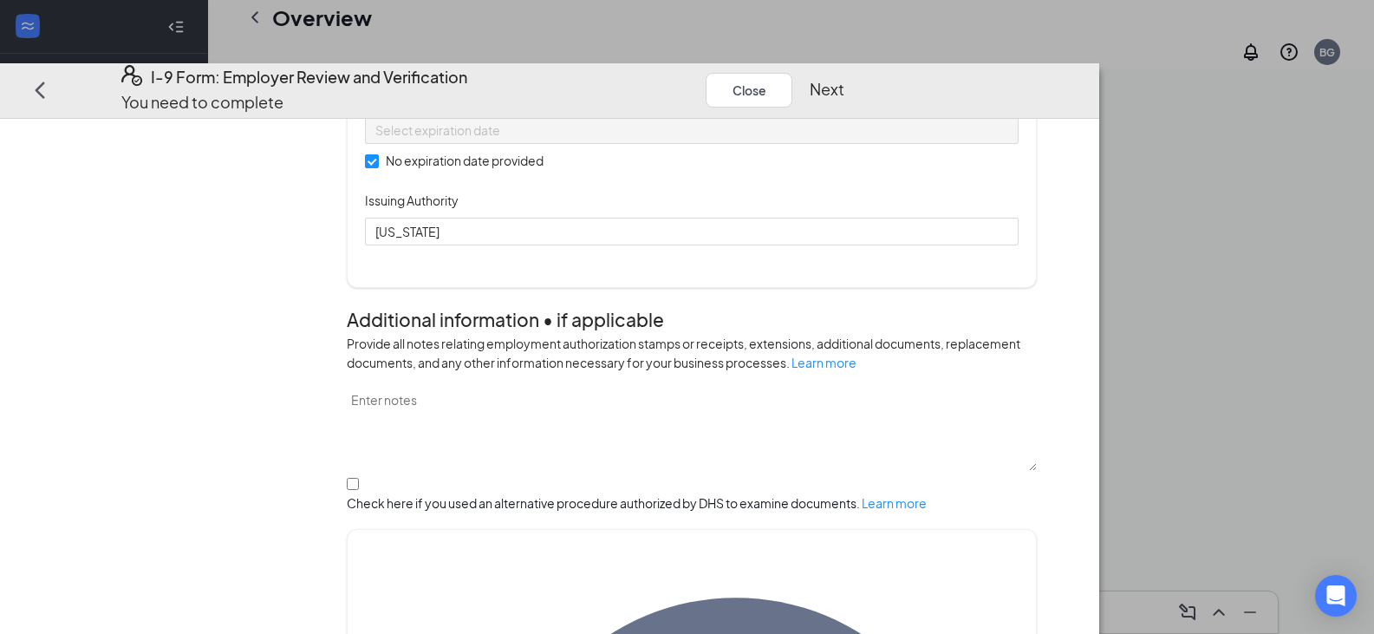
type input "595756501"
click at [844, 77] on button "Next" at bounding box center [827, 89] width 35 height 24
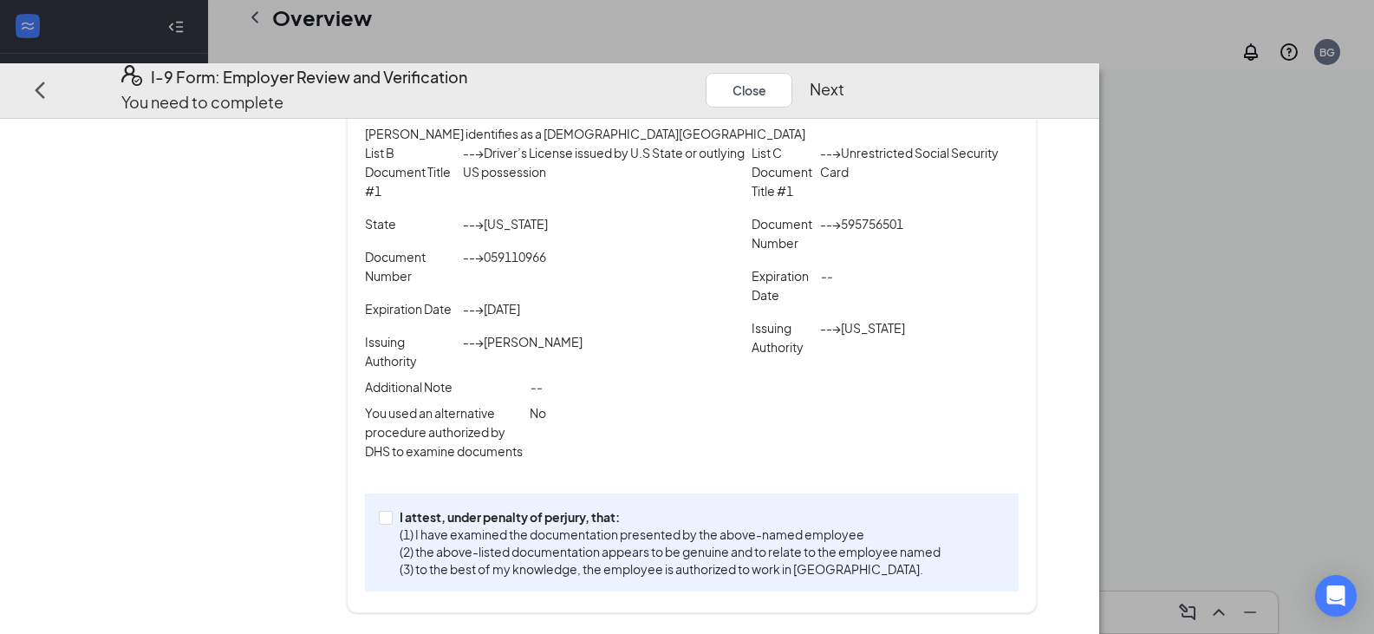
scroll to position [372, 0]
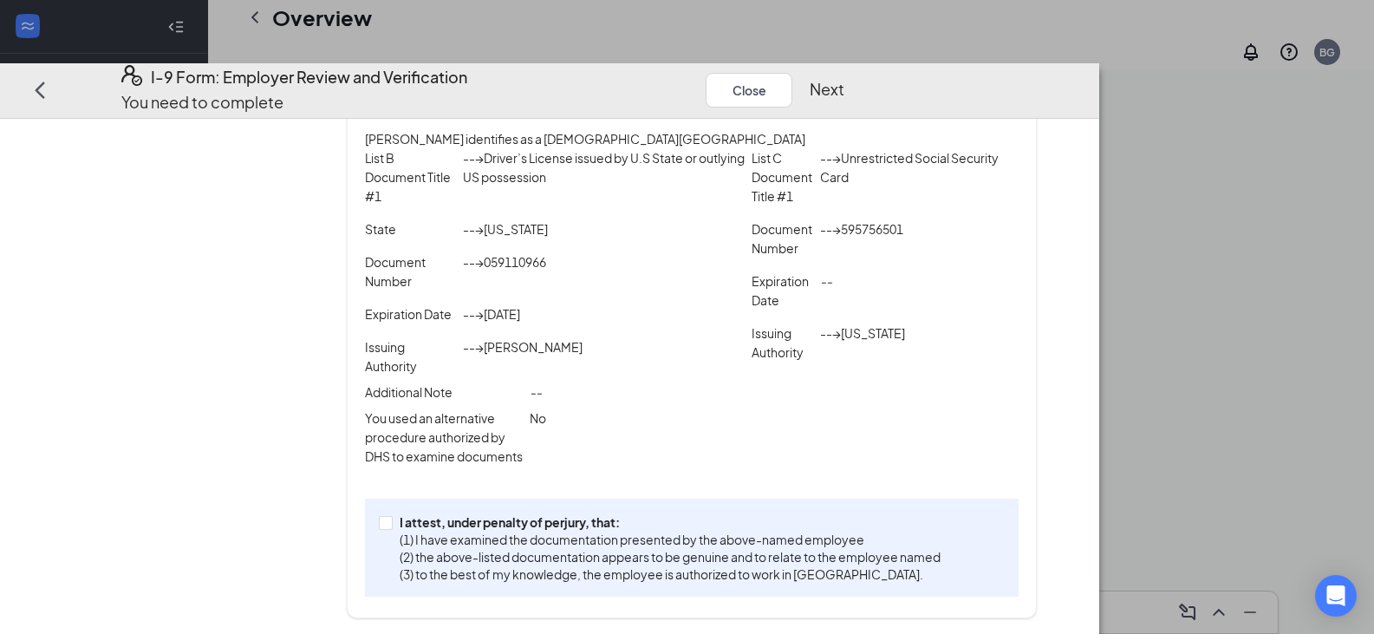
click at [844, 77] on button "Next" at bounding box center [827, 89] width 35 height 24
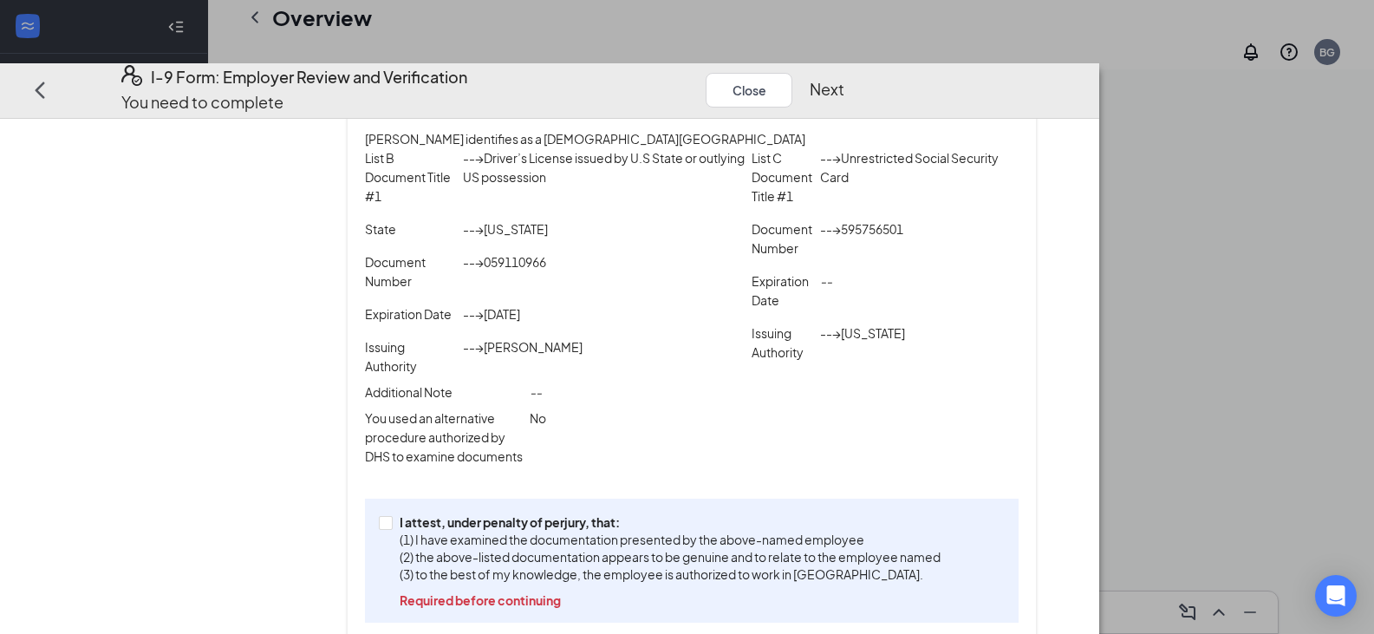
scroll to position [398, 0]
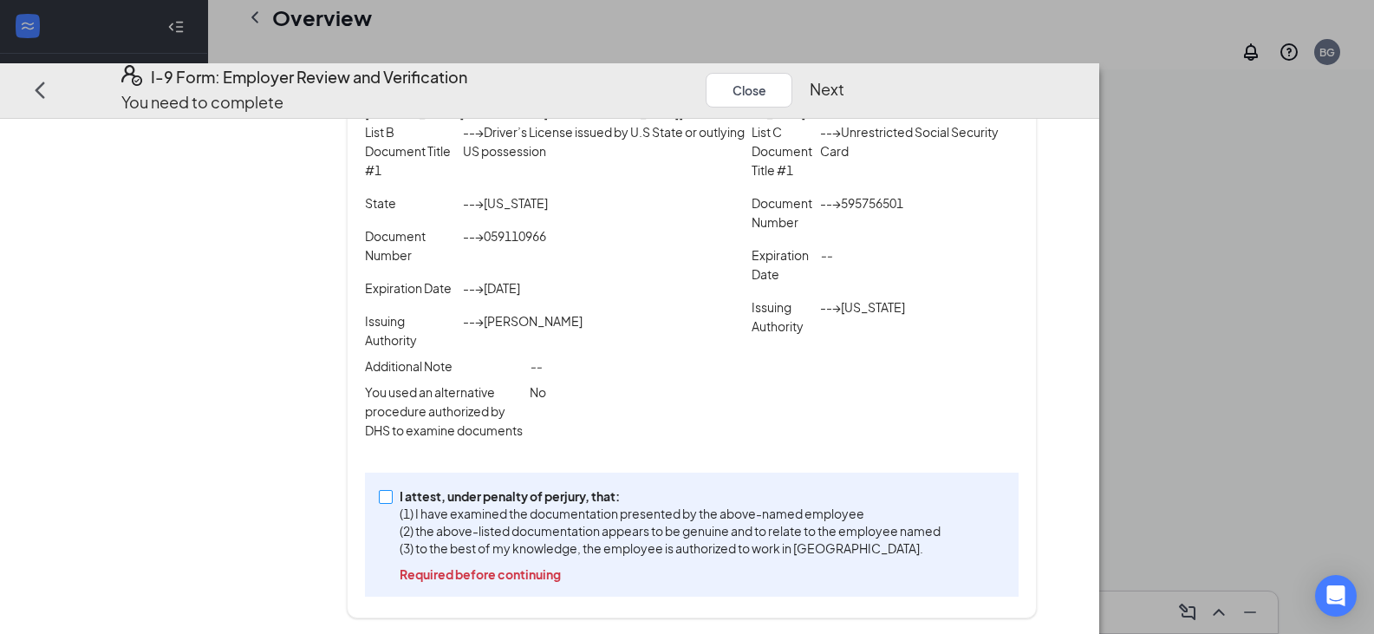
click at [391, 495] on input "I attest, under penalty of [PERSON_NAME], that: (1) I have examined the documen…" at bounding box center [385, 496] width 12 height 12
checkbox input "true"
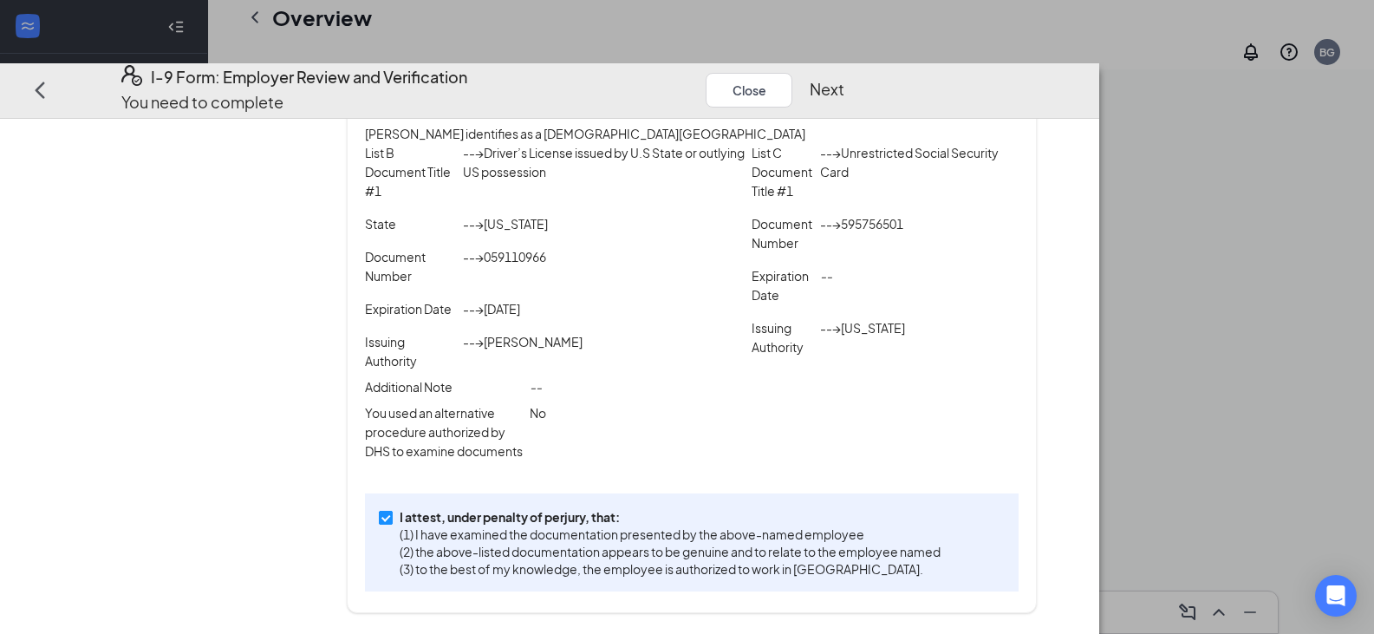
scroll to position [372, 0]
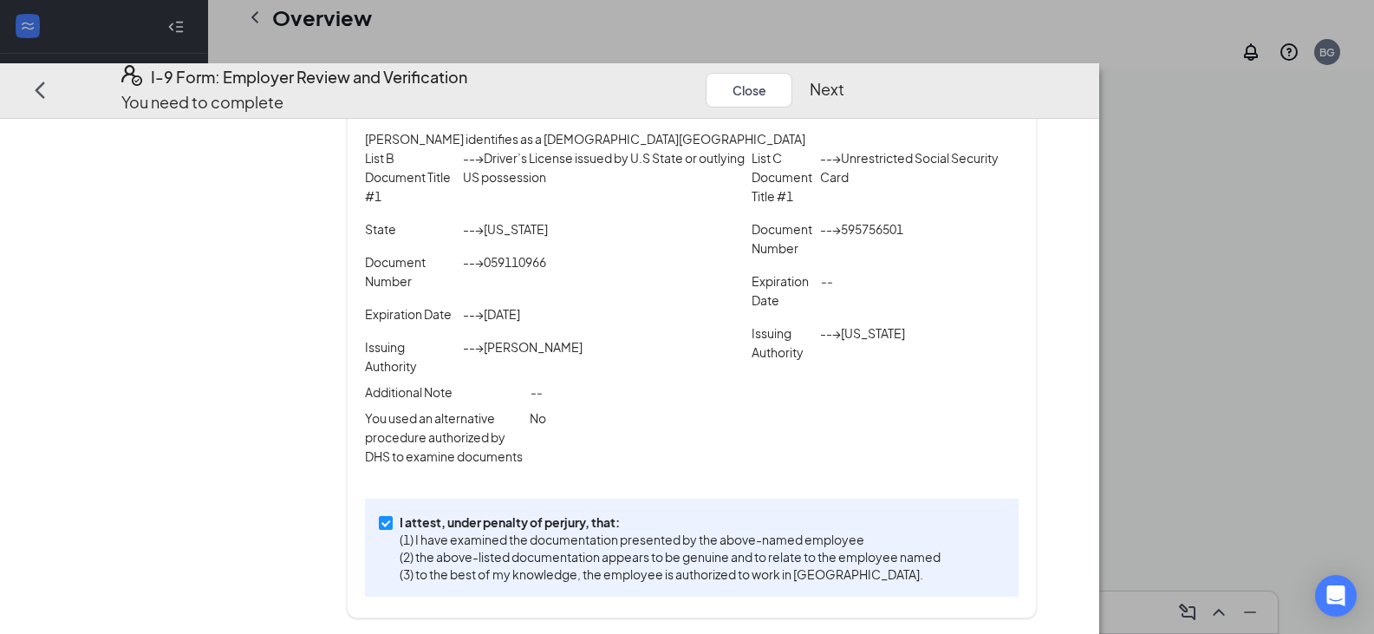
click at [844, 77] on button "Next" at bounding box center [827, 89] width 35 height 24
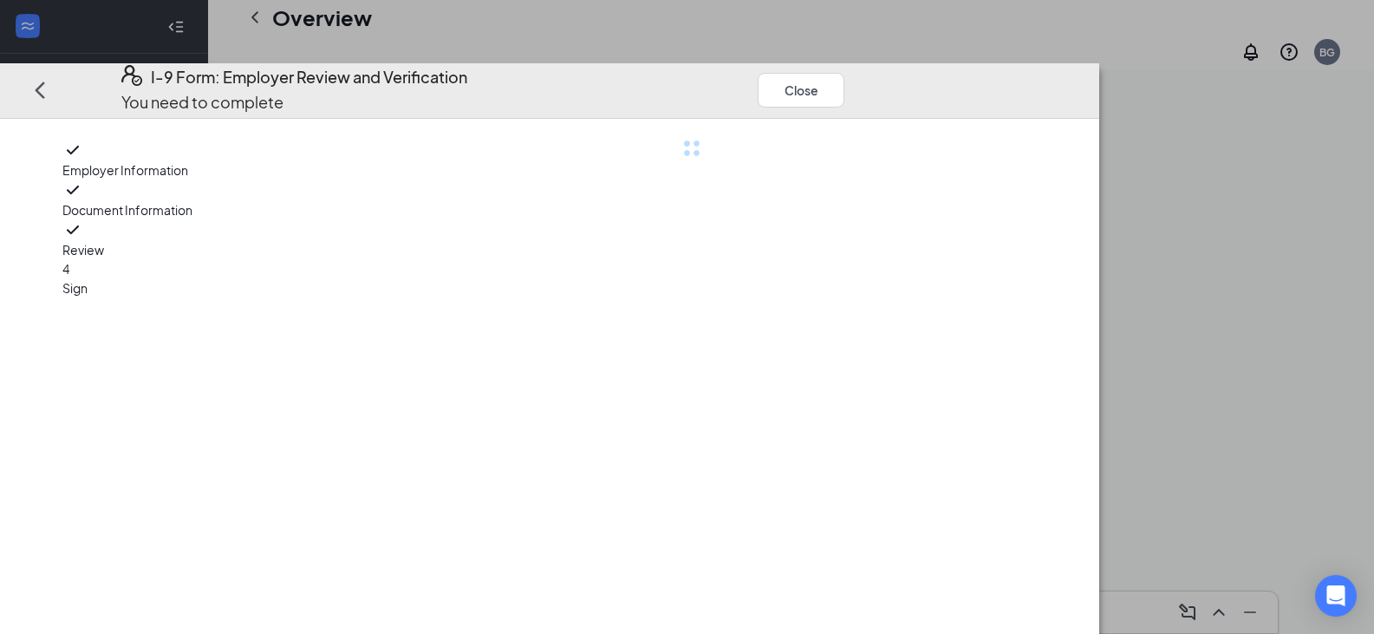
scroll to position [0, 0]
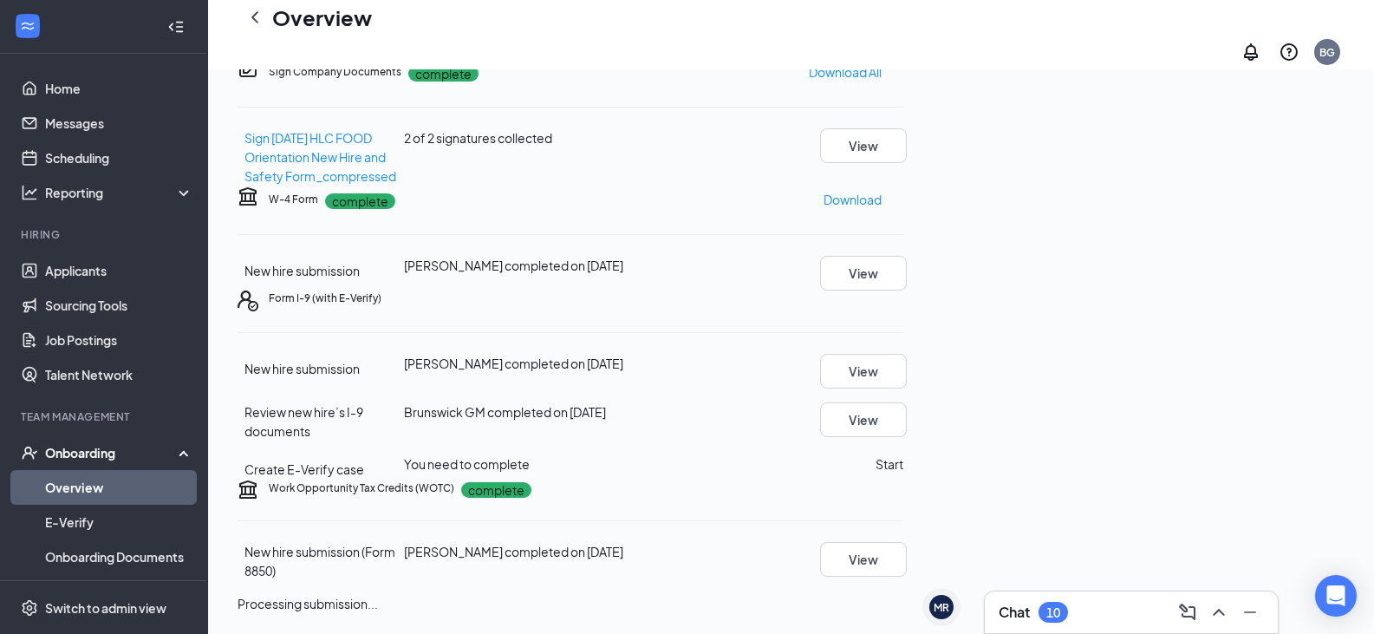
click at [903, 454] on button "Start" at bounding box center [890, 463] width 28 height 19
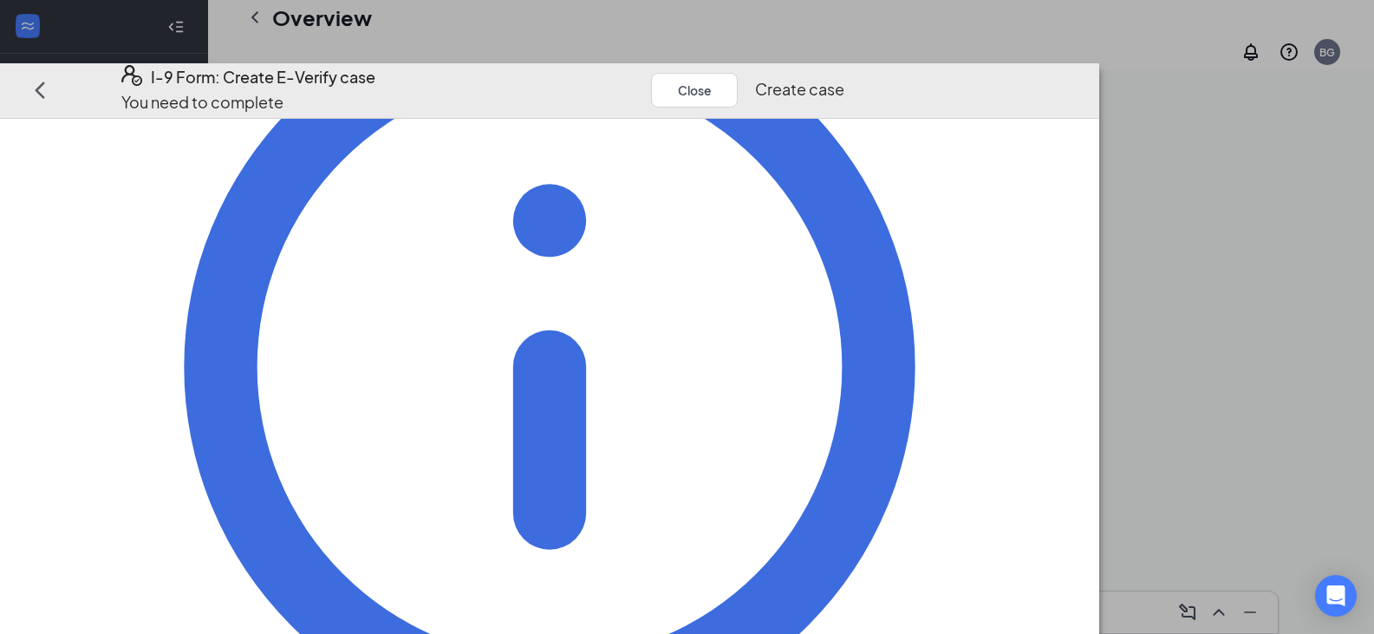
scroll to position [224, 0]
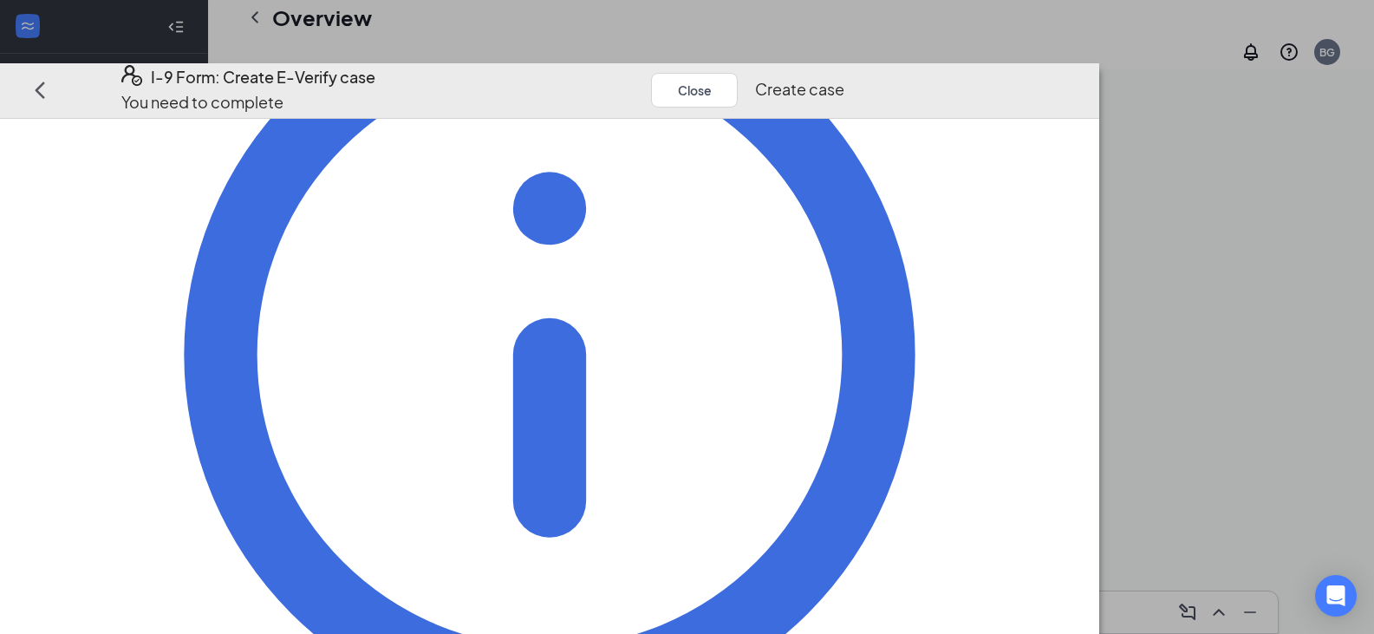
click at [844, 77] on button "Create case" at bounding box center [799, 89] width 89 height 24
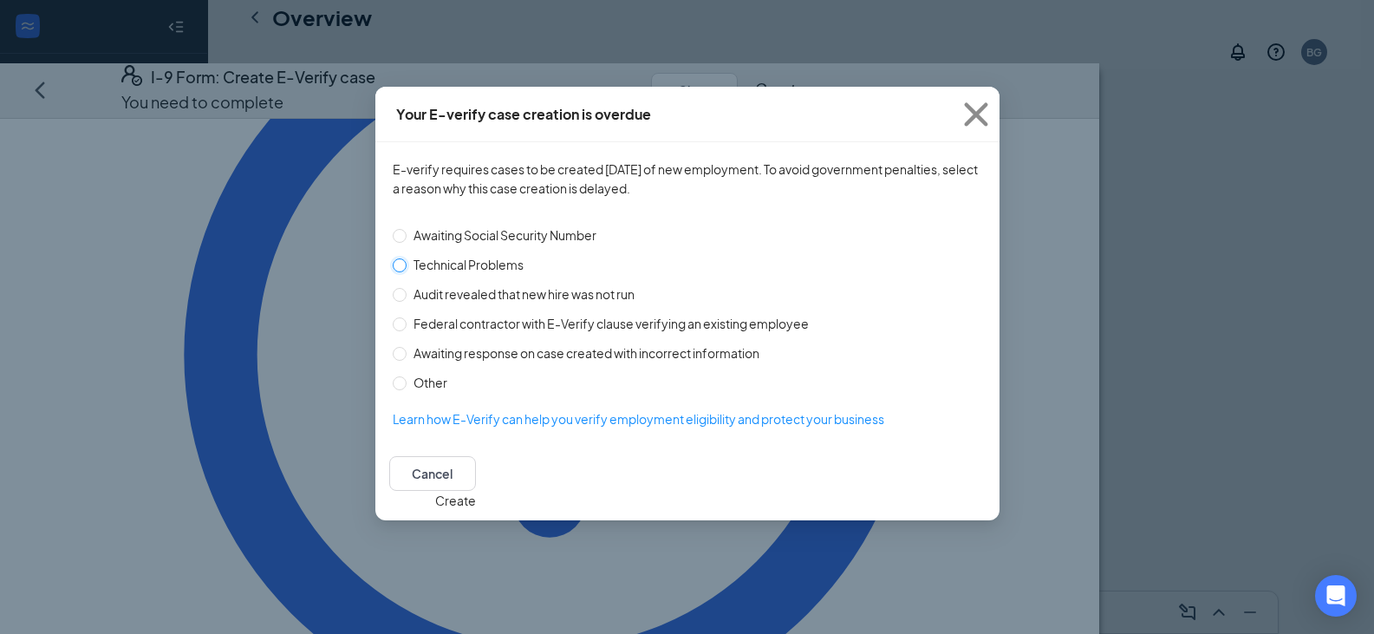
click at [398, 261] on input "Technical Problems" at bounding box center [400, 265] width 14 height 14
radio input "true"
click at [476, 491] on button "Create" at bounding box center [455, 500] width 41 height 19
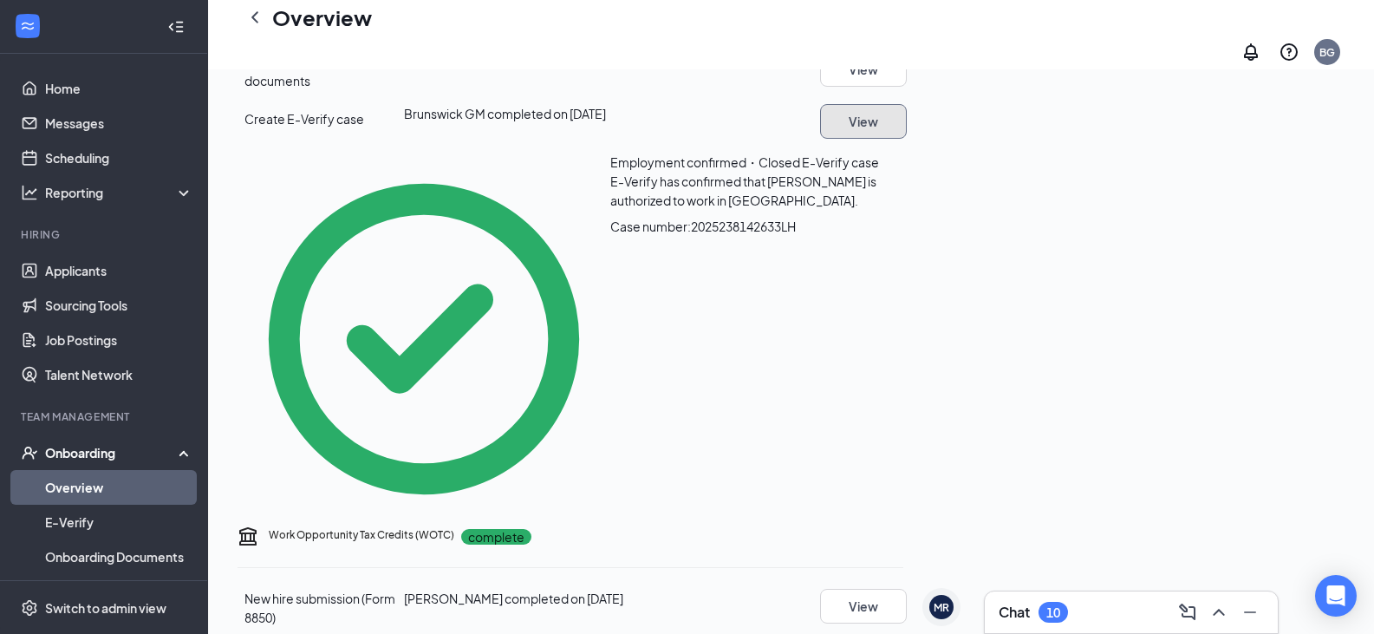
scroll to position [604, 0]
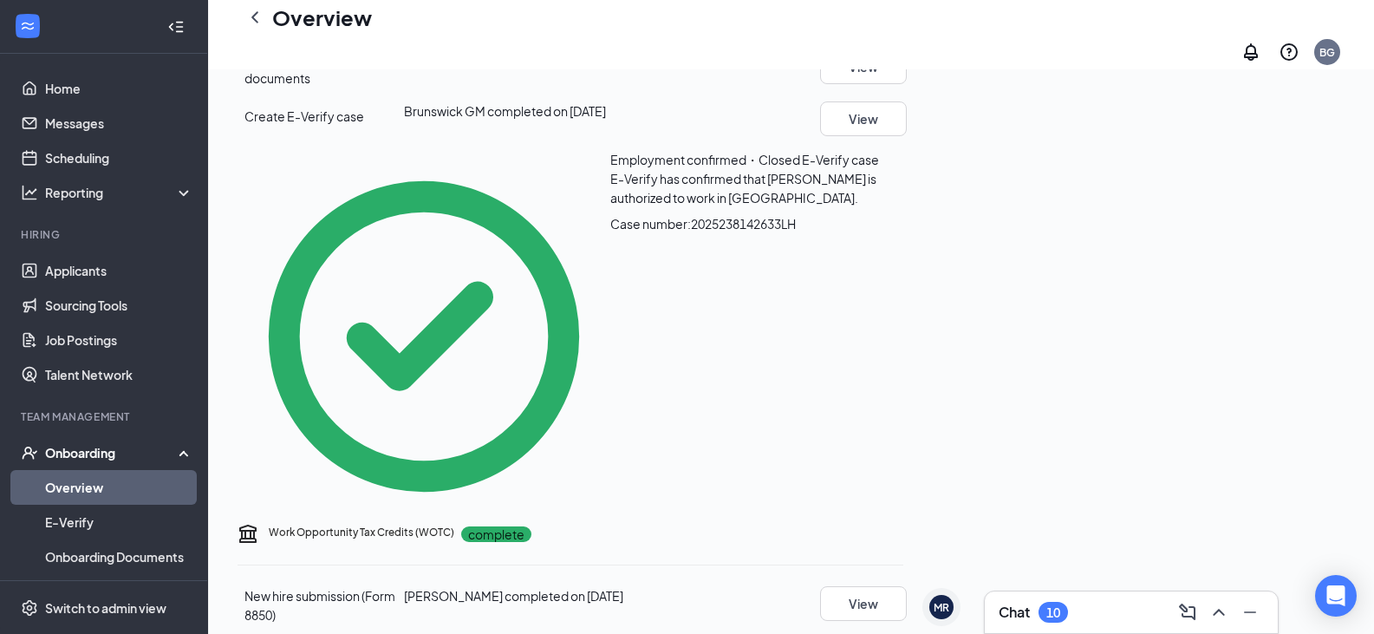
click at [68, 482] on link "Overview" at bounding box center [119, 487] width 148 height 35
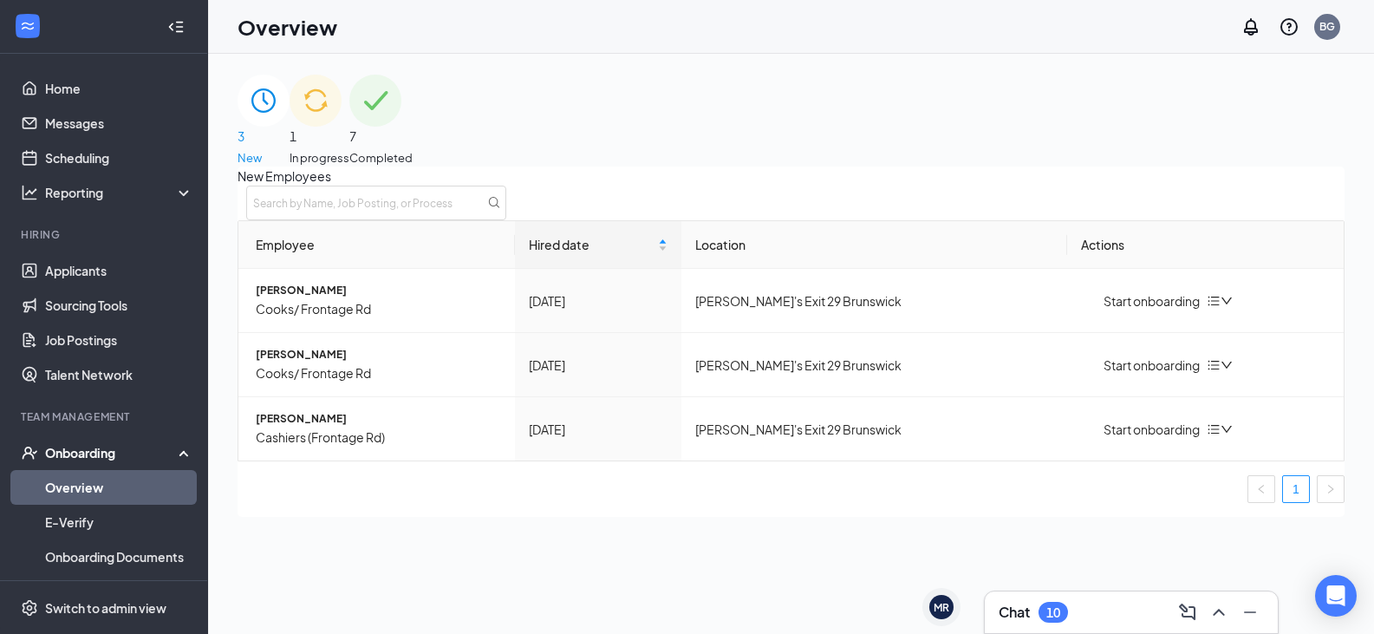
click at [290, 120] on div "3 New" at bounding box center [264, 121] width 52 height 92
click at [1233, 307] on icon "down" at bounding box center [1227, 301] width 12 height 12
click at [1161, 361] on div "Remove from onboarding" at bounding box center [1132, 351] width 147 height 19
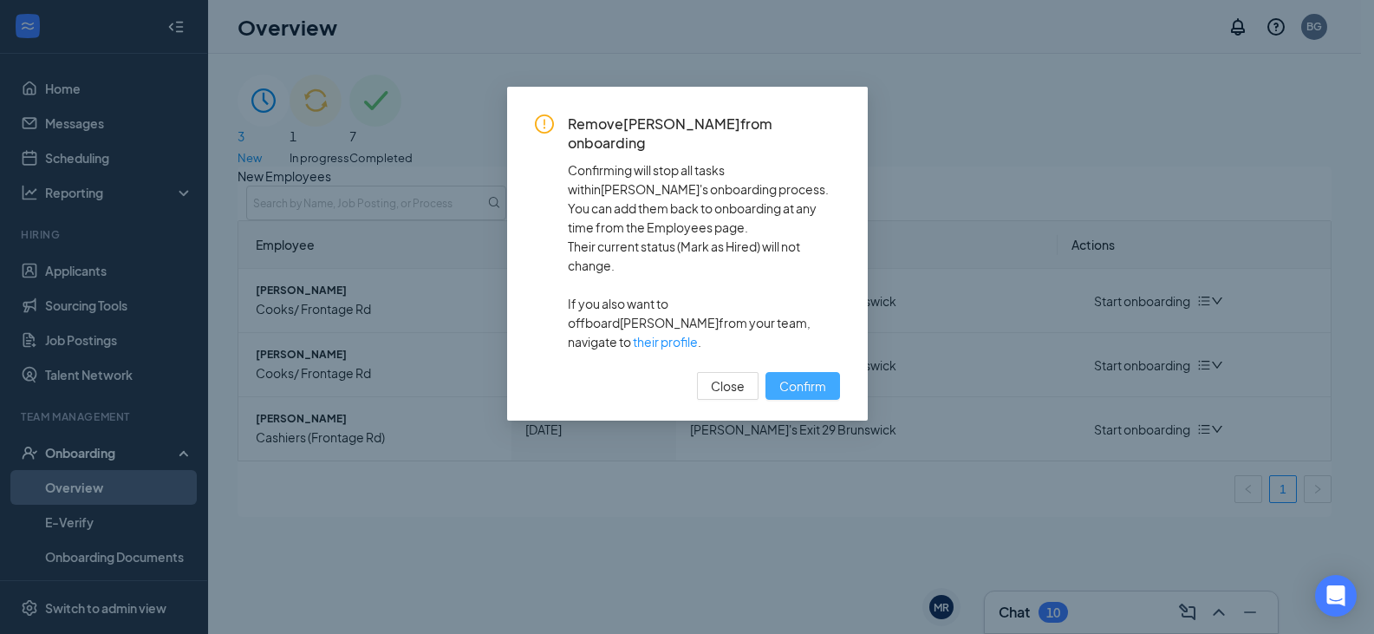
click at [806, 376] on span "Confirm" at bounding box center [802, 385] width 47 height 19
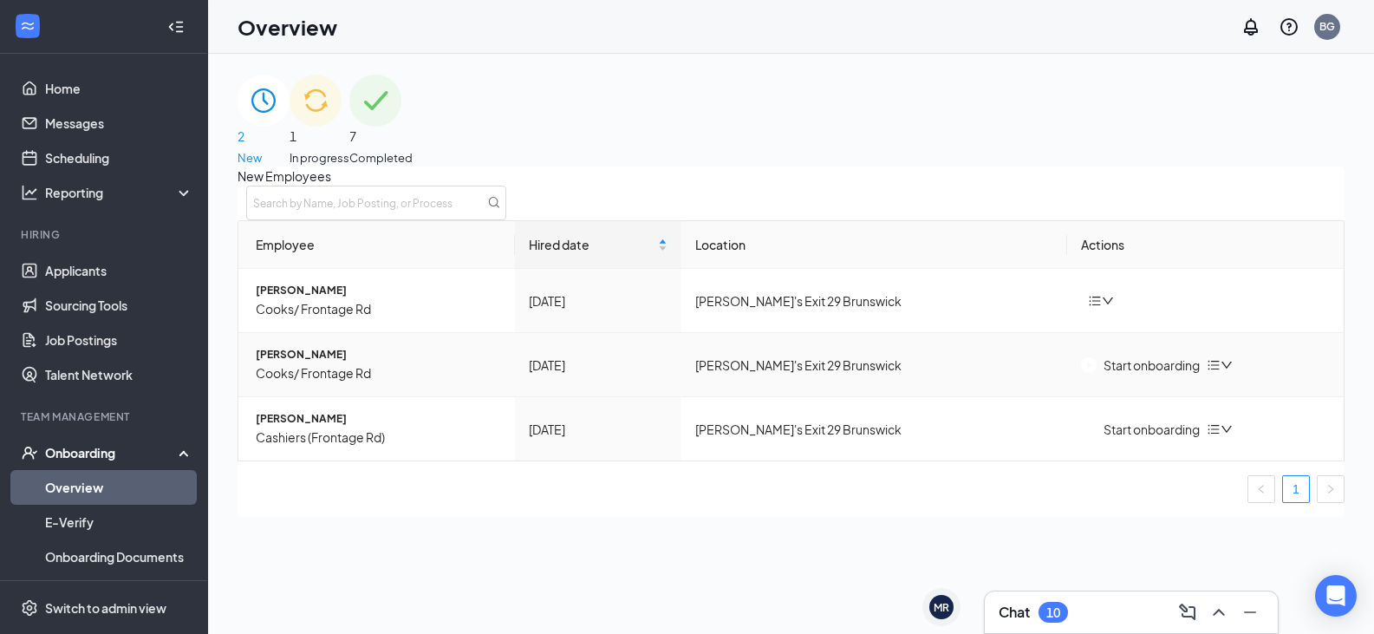
click at [1233, 371] on icon "down" at bounding box center [1227, 365] width 12 height 12
click at [1139, 421] on div "Remove from onboarding" at bounding box center [1132, 414] width 147 height 19
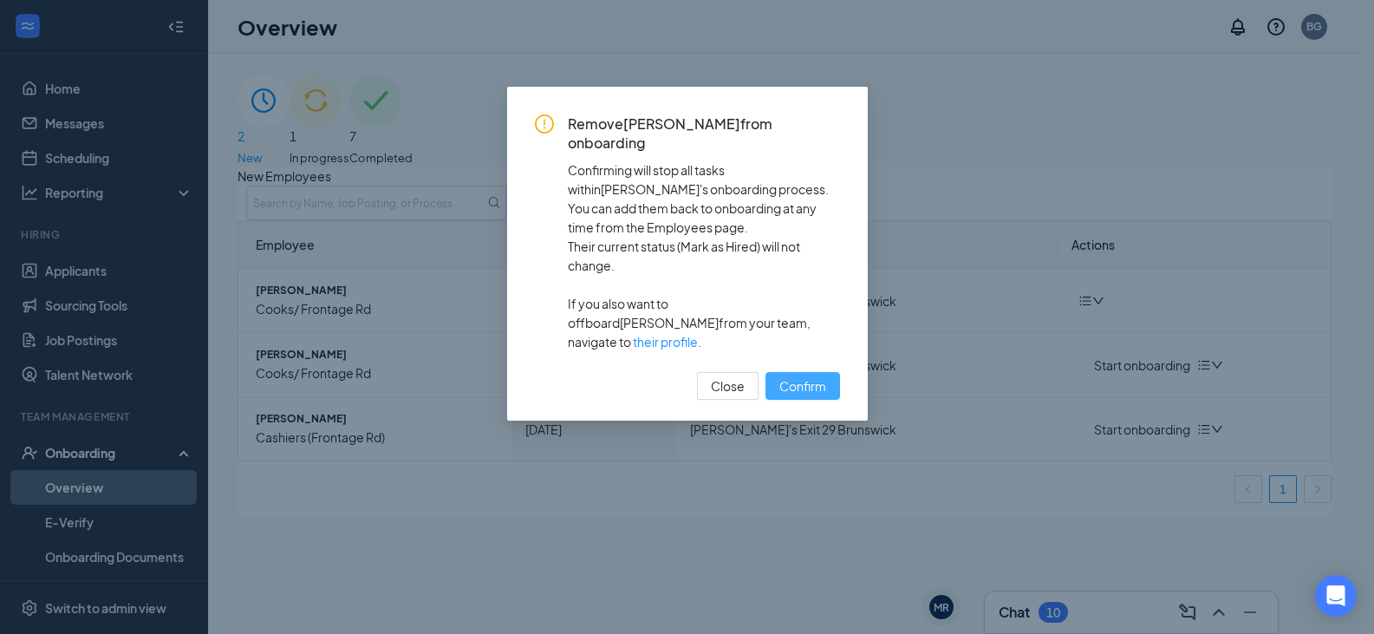
click at [805, 376] on span "Confirm" at bounding box center [802, 385] width 47 height 19
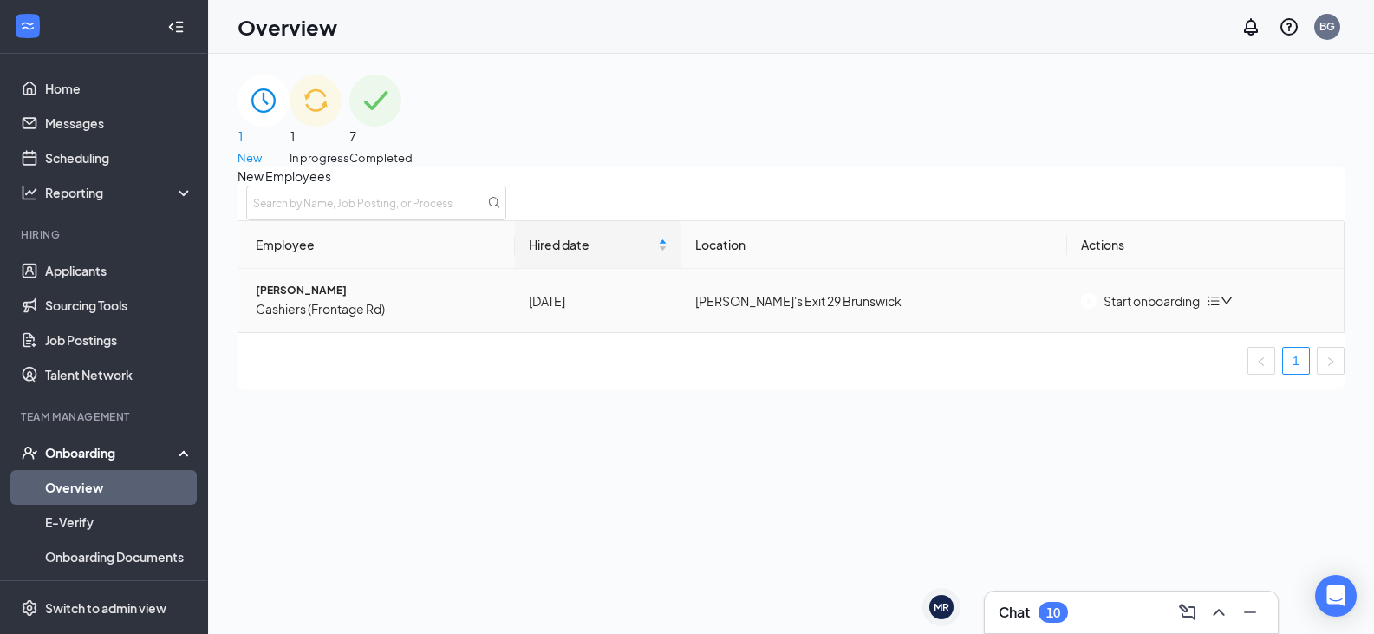
click at [1252, 310] on div "Start onboarding" at bounding box center [1205, 300] width 249 height 19
click at [1233, 307] on icon "down" at bounding box center [1227, 301] width 12 height 12
click at [1170, 361] on div "Remove from onboarding" at bounding box center [1132, 351] width 147 height 19
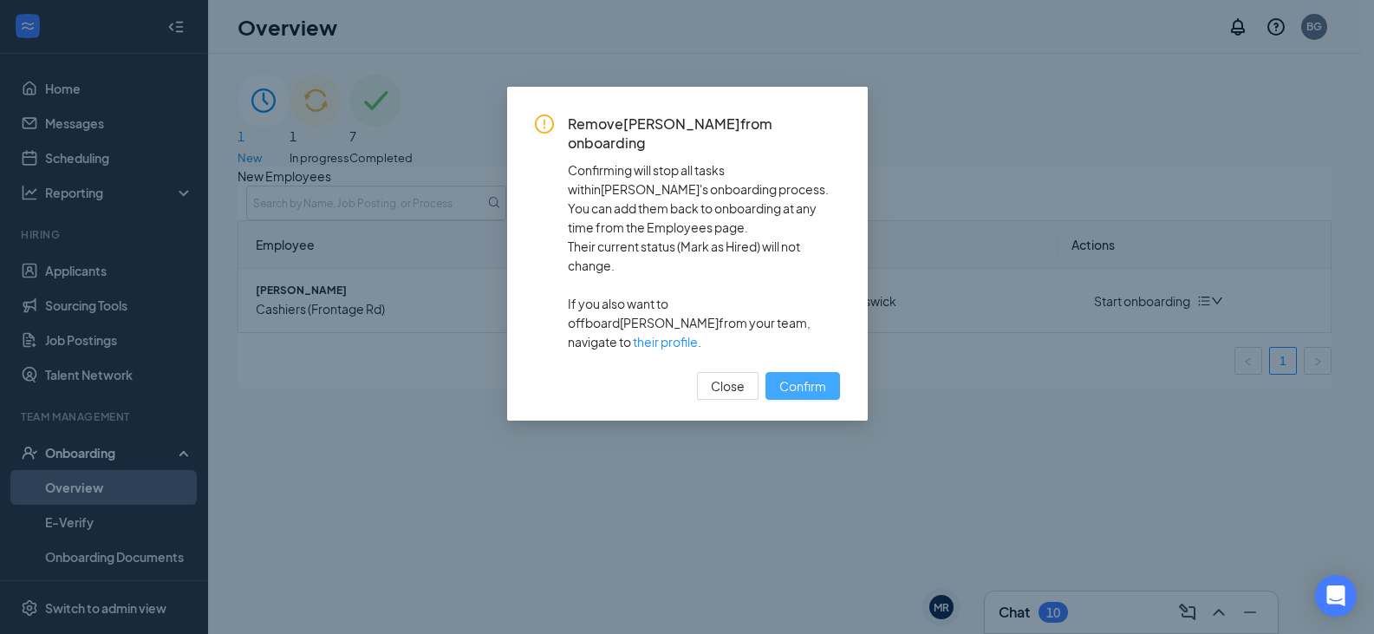
click at [806, 376] on span "Confirm" at bounding box center [802, 385] width 47 height 19
